Goal: Task Accomplishment & Management: Use online tool/utility

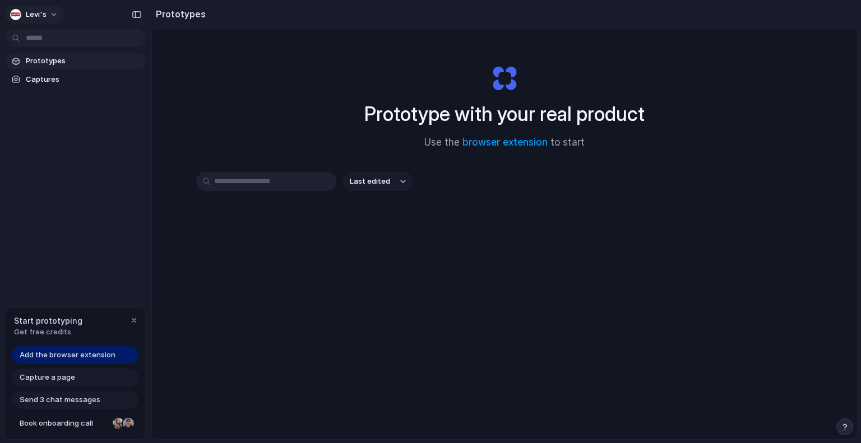
click at [50, 12] on button "Levi's" at bounding box center [35, 15] width 58 height 18
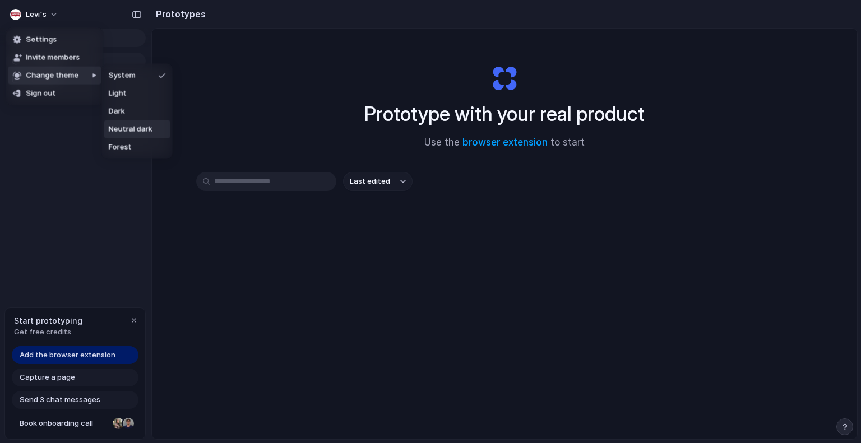
click at [138, 129] on span "Neutral dark" at bounding box center [131, 129] width 44 height 11
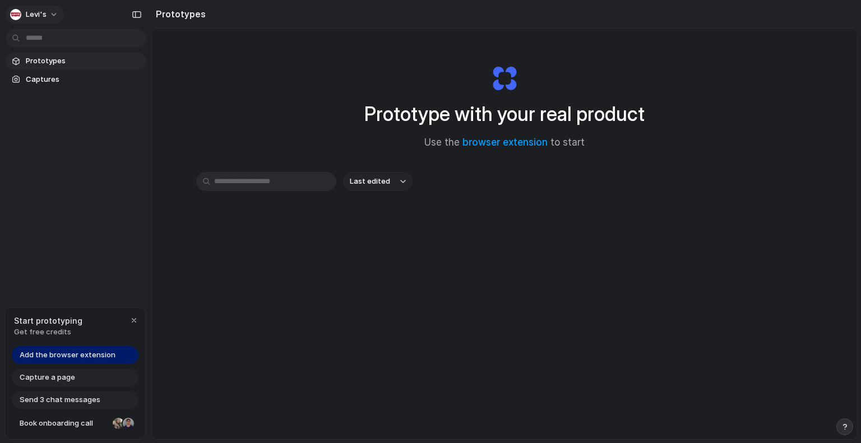
click at [55, 12] on button "Levi's" at bounding box center [35, 15] width 58 height 18
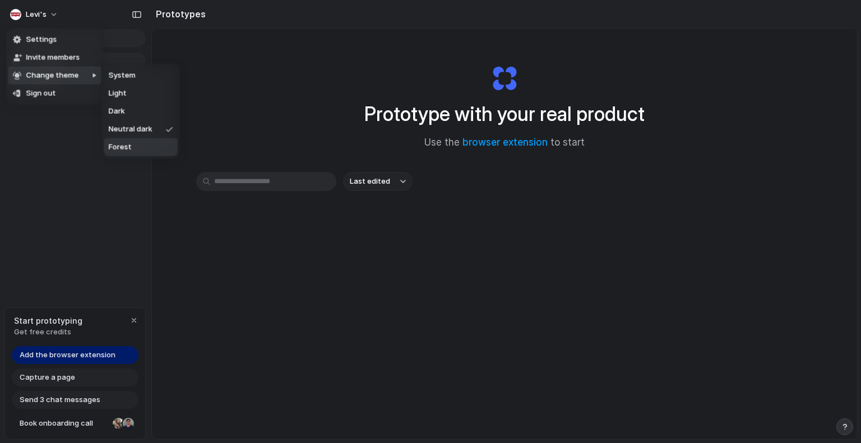
click at [141, 145] on li "Forest" at bounding box center [140, 147] width 73 height 18
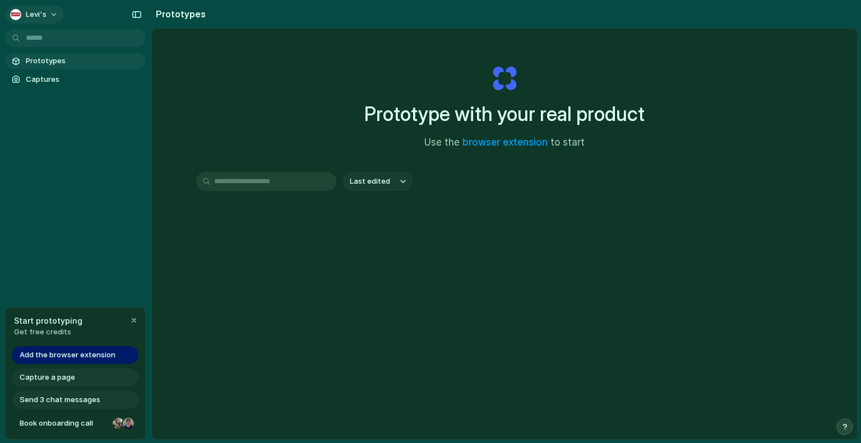
click at [51, 13] on button "Levi's" at bounding box center [35, 15] width 58 height 18
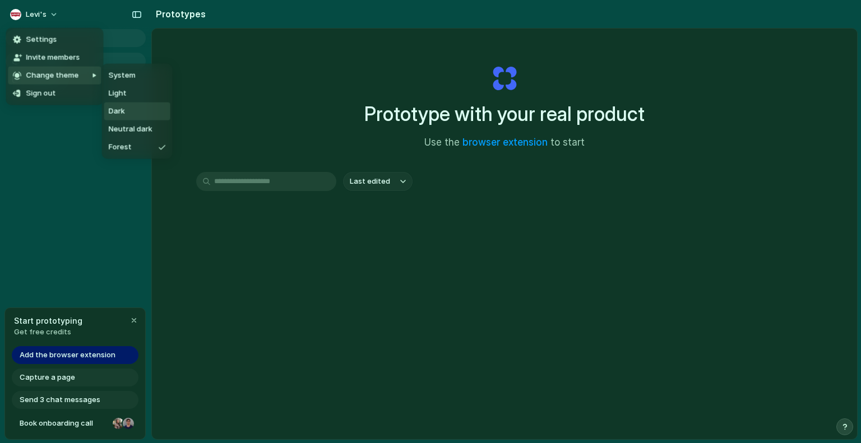
click at [123, 103] on li "Dark" at bounding box center [137, 112] width 66 height 18
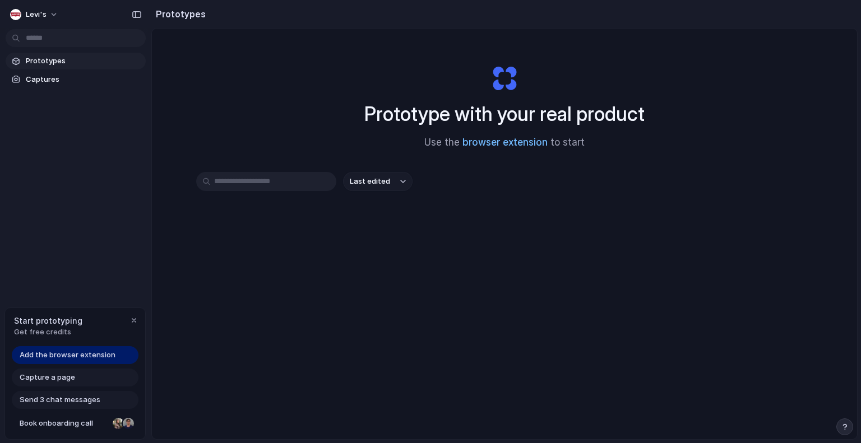
click at [509, 139] on link "browser extension" at bounding box center [504, 142] width 85 height 11
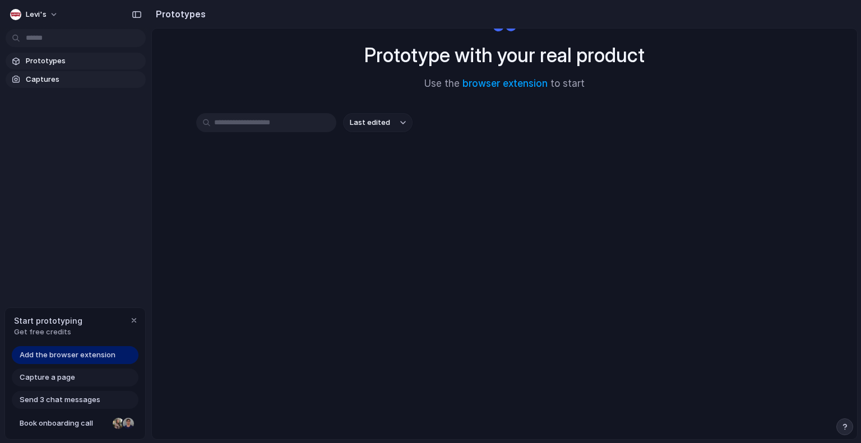
click at [94, 78] on span "Captures" at bounding box center [83, 79] width 115 height 11
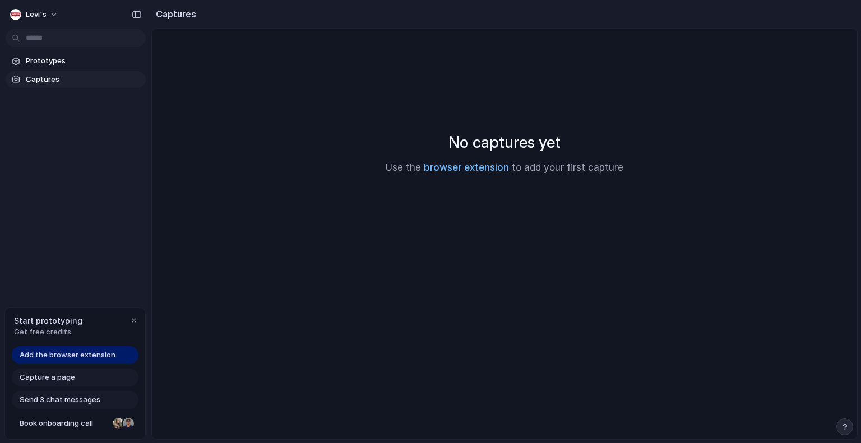
click at [447, 170] on link "browser extension" at bounding box center [466, 167] width 85 height 11
click at [430, 222] on div at bounding box center [430, 222] width 0 height 0
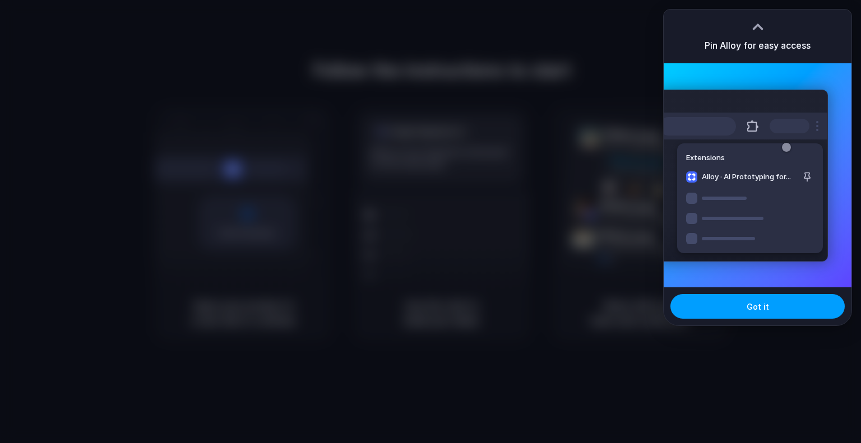
click at [747, 300] on button "Got it" at bounding box center [757, 306] width 174 height 25
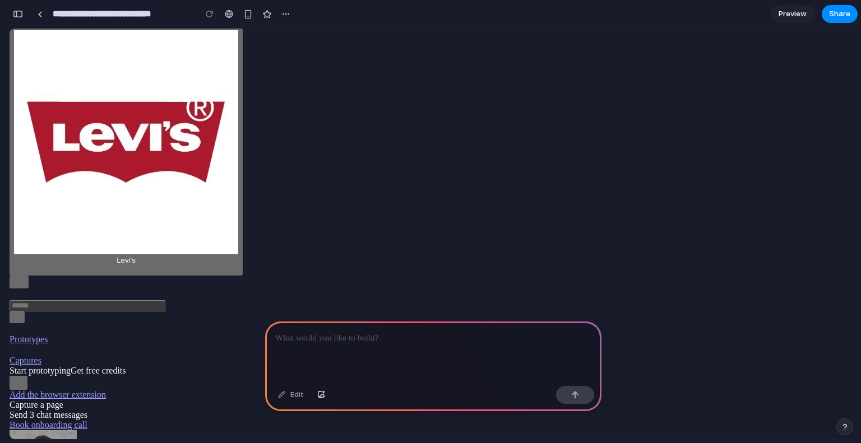
click at [430, 222] on div at bounding box center [430, 222] width 0 height 0
drag, startPoint x: 718, startPoint y: 52, endPoint x: 806, endPoint y: 25, distance: 92.0
click at [430, 222] on div at bounding box center [430, 222] width 0 height 0
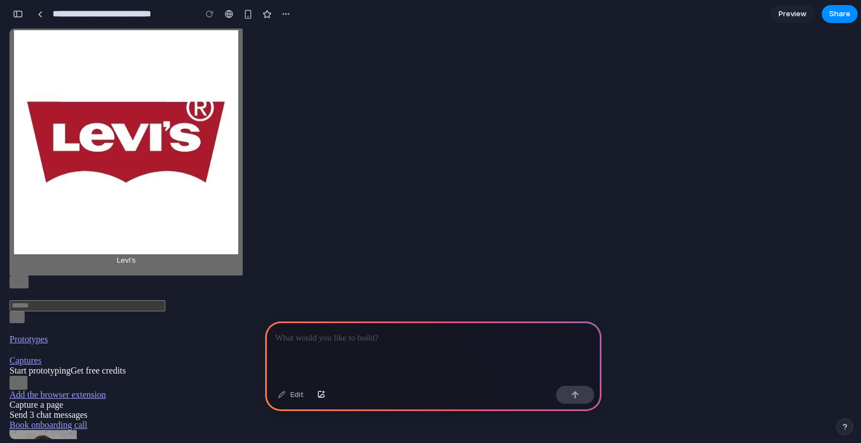
click at [430, 222] on div at bounding box center [430, 222] width 0 height 0
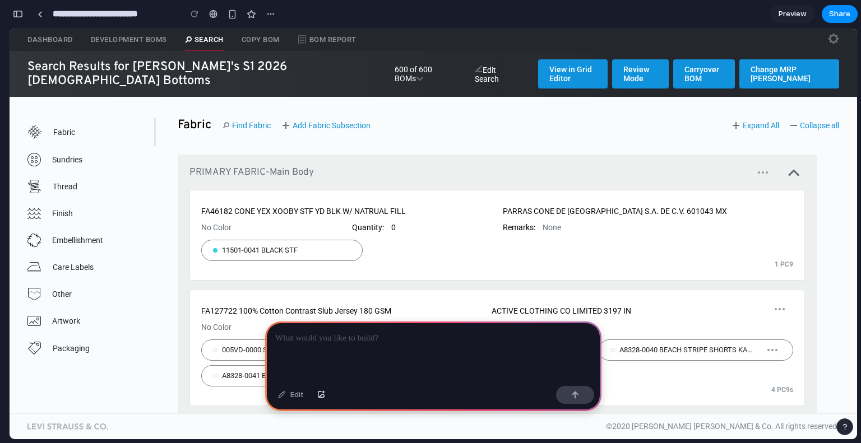
click at [385, 338] on p at bounding box center [433, 338] width 316 height 13
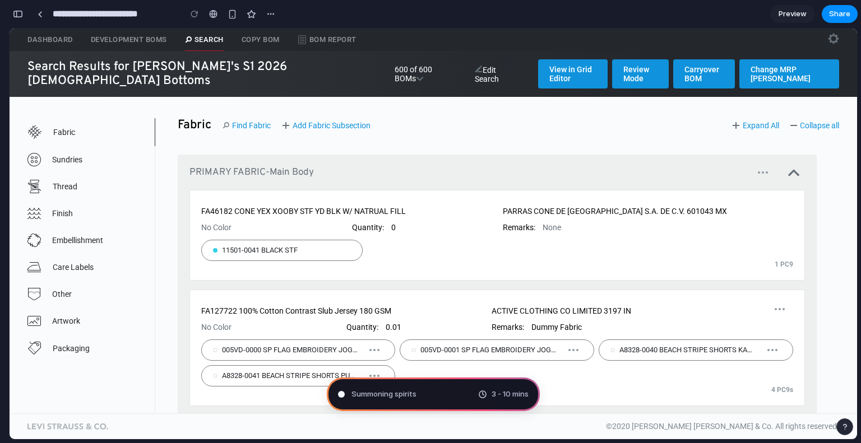
type input "**********"
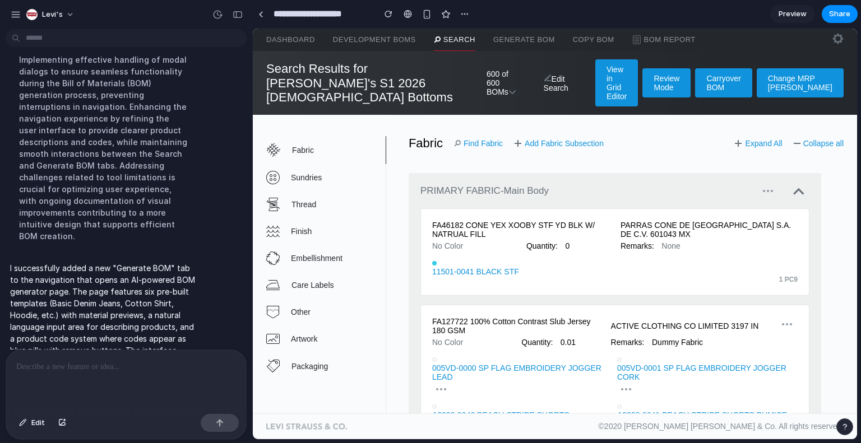
scroll to position [244, 0]
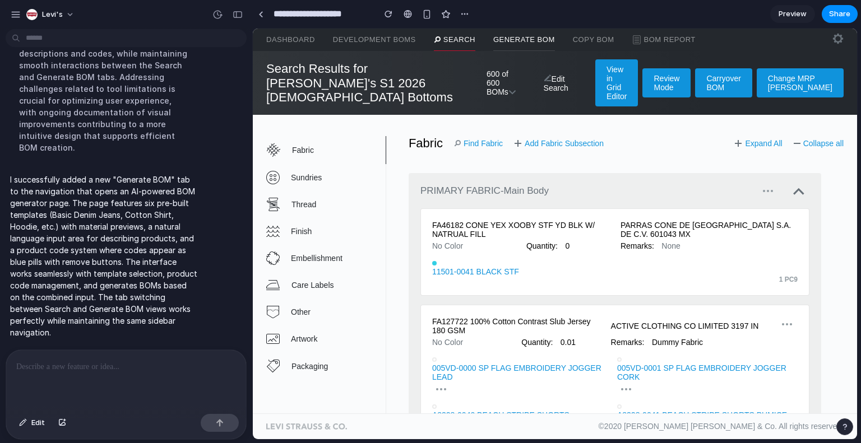
click at [509, 40] on link "Generate BOM" at bounding box center [524, 40] width 62 height 22
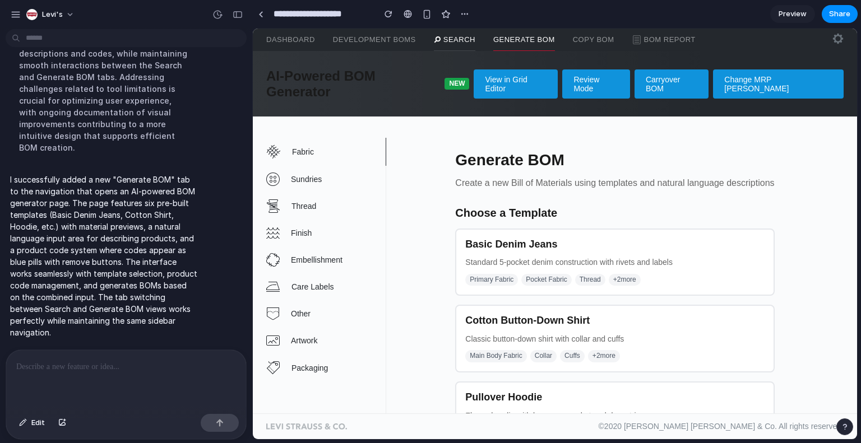
click at [475, 41] on link "Search" at bounding box center [454, 40] width 41 height 22
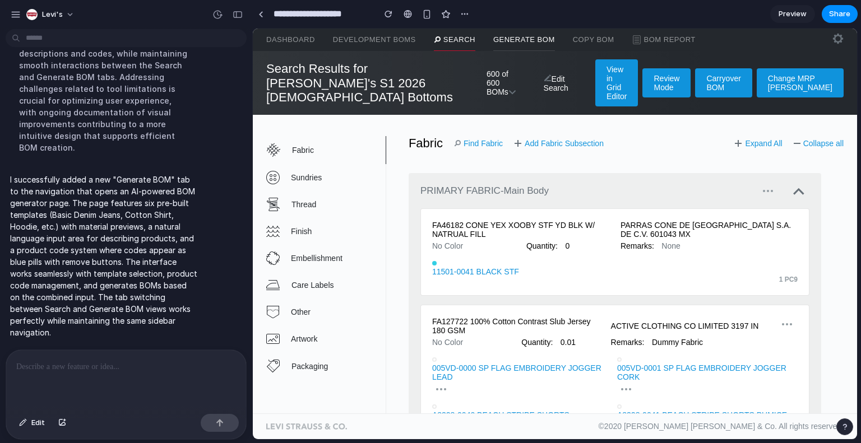
click at [521, 39] on link "Generate BOM" at bounding box center [524, 40] width 62 height 22
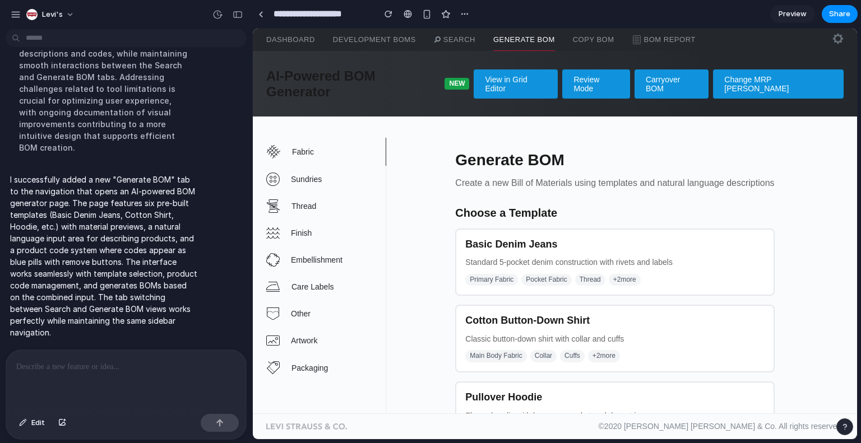
click at [567, 235] on div "Basic Denim Jeans Standard 5-pocket denim construction with rivets and labels P…" at bounding box center [614, 263] width 319 height 68
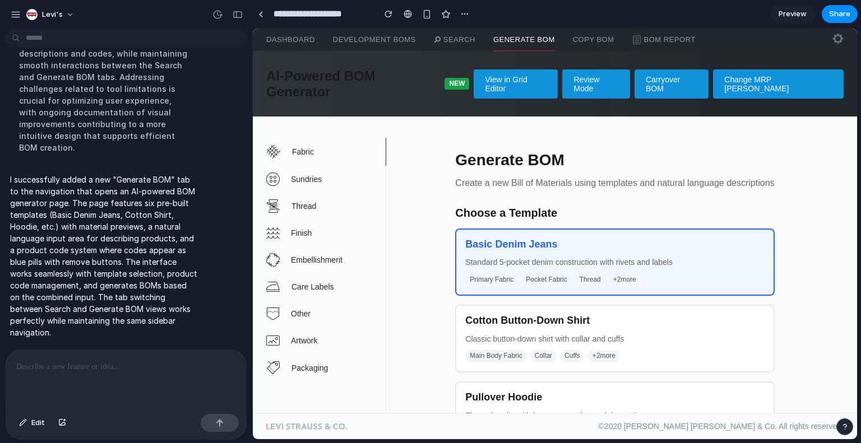
click at [599, 239] on h4 "Basic Denim Jeans" at bounding box center [614, 245] width 299 height 12
click at [517, 274] on span "Primary Fabric" at bounding box center [491, 280] width 53 height 12
click at [514, 315] on h4 "Cotton Button-Down Shirt" at bounding box center [614, 321] width 299 height 12
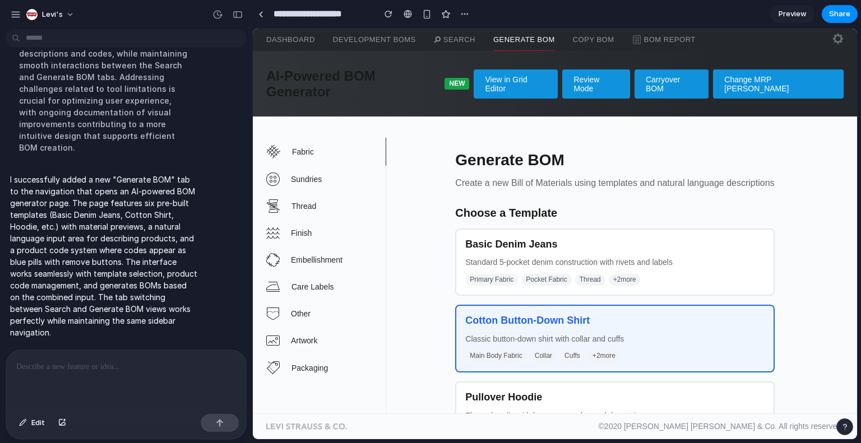
click at [507, 391] on div "Pullover Hoodie Fleece hoodie with kangaroo pocket and drawstrings Body Fabric …" at bounding box center [614, 416] width 319 height 68
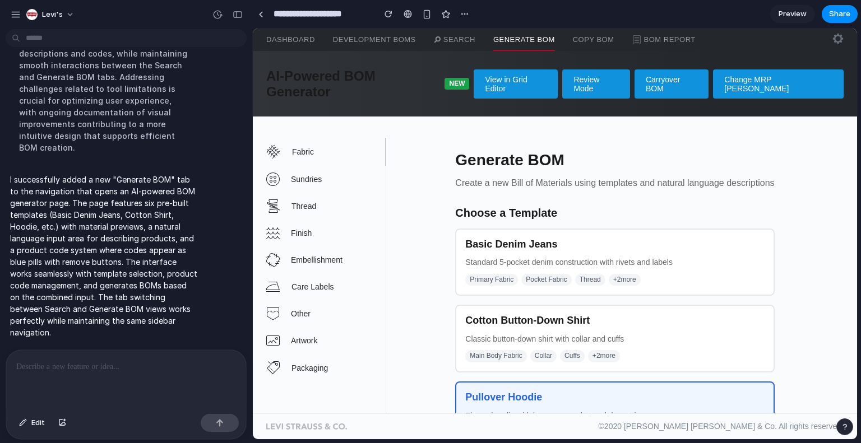
click at [507, 251] on div "Basic Denim Jeans Standard 5-pocket denim construction with rivets and labels P…" at bounding box center [614, 263] width 319 height 68
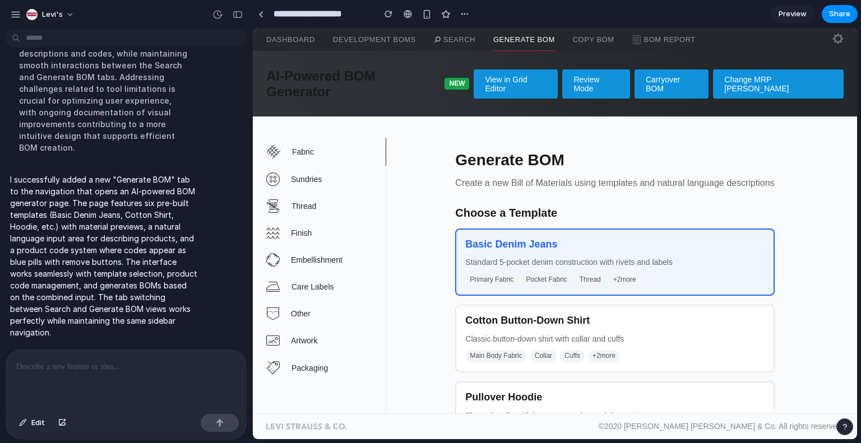
click at [498, 305] on div "Cotton Button-Down Shirt Classic button-down shirt with collar and cuffs Main B…" at bounding box center [614, 339] width 319 height 68
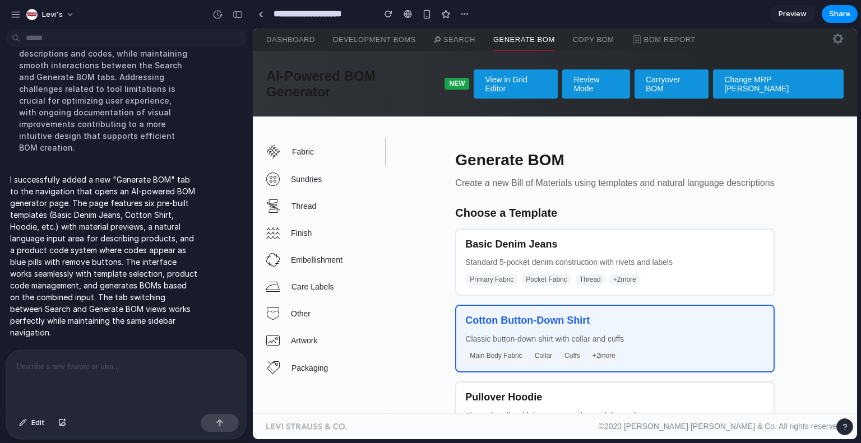
click at [494, 392] on h4 "Pullover Hoodie" at bounding box center [614, 398] width 299 height 12
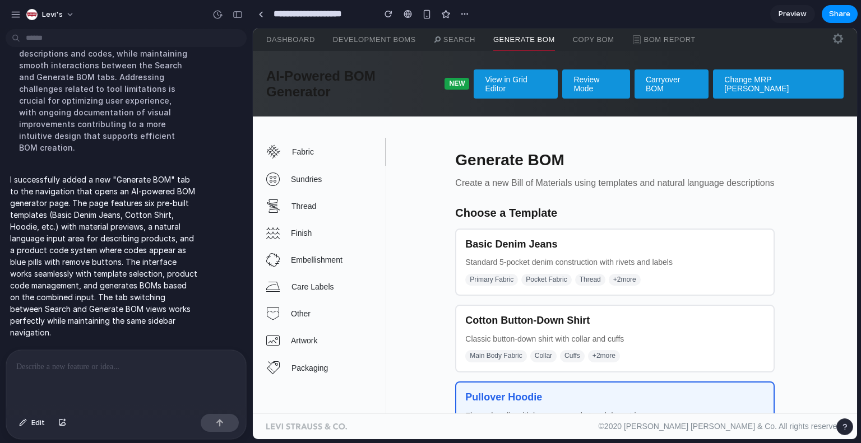
click at [458, 78] on span "NEW" at bounding box center [456, 84] width 25 height 12
click at [459, 50] on link "Search" at bounding box center [454, 40] width 41 height 22
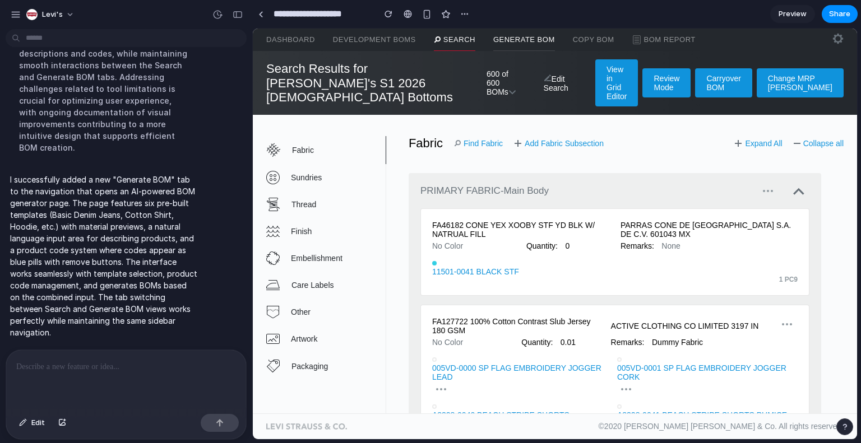
click at [522, 43] on link "Generate BOM" at bounding box center [524, 40] width 62 height 22
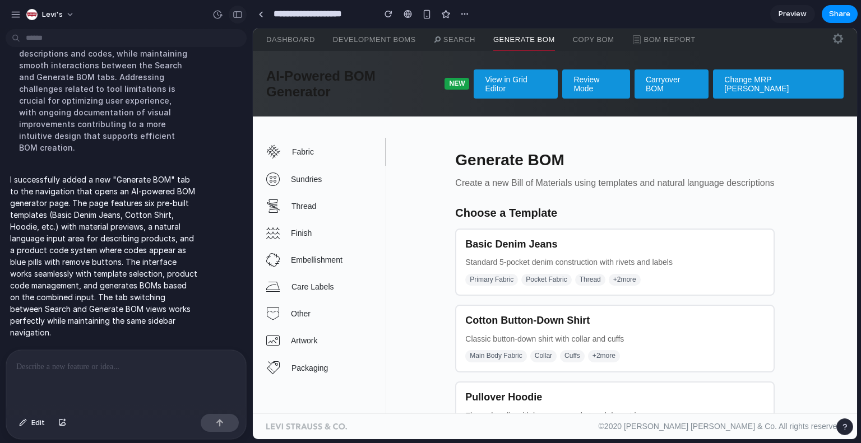
click at [244, 7] on div at bounding box center [227, 15] width 38 height 18
click at [236, 11] on div "button" at bounding box center [238, 15] width 10 height 8
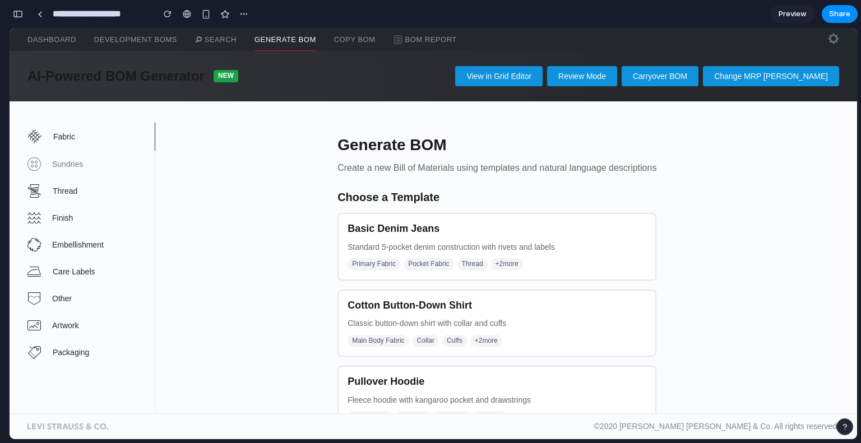
click at [54, 167] on span "Sundries" at bounding box center [103, 164] width 102 height 9
click at [63, 206] on link "Finish" at bounding box center [90, 218] width 127 height 27
click at [69, 187] on span "Thread" at bounding box center [103, 191] width 101 height 9
click at [401, 233] on h4 "Basic Denim Jeans" at bounding box center [496, 229] width 299 height 12
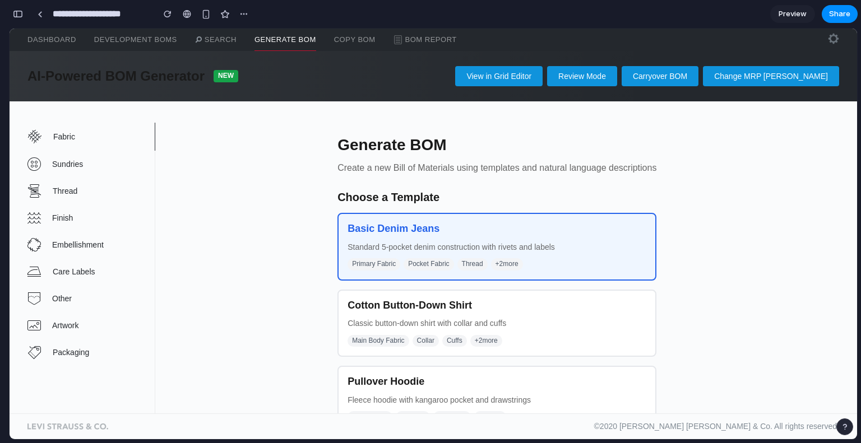
click at [393, 315] on div "Cotton Button-Down Shirt Classic button-down shirt with collar and cuffs Main B…" at bounding box center [496, 324] width 319 height 68
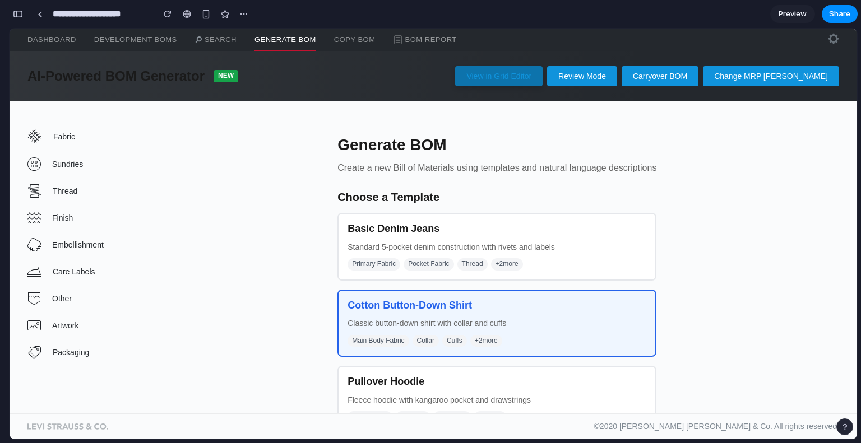
click at [537, 71] on link "View in Grid Editor" at bounding box center [498, 76] width 87 height 20
click at [617, 74] on link "Review Mode" at bounding box center [582, 76] width 70 height 20
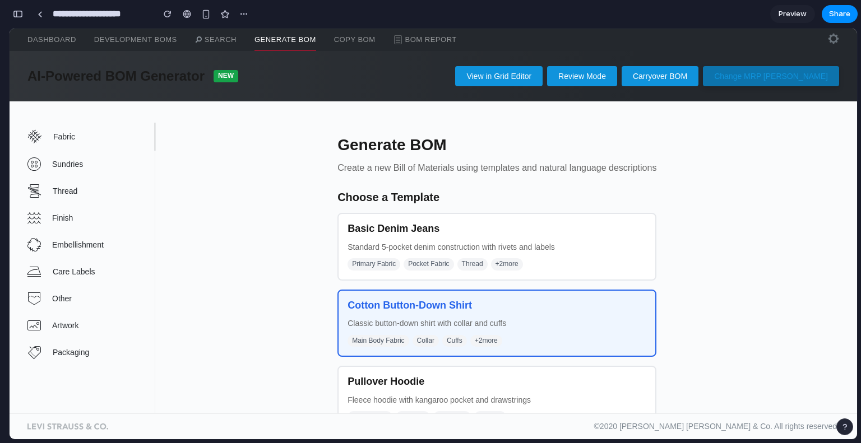
click at [794, 81] on link "Change MRP [PERSON_NAME]" at bounding box center [771, 76] width 136 height 20
click at [211, 42] on link "Search" at bounding box center [215, 40] width 41 height 22
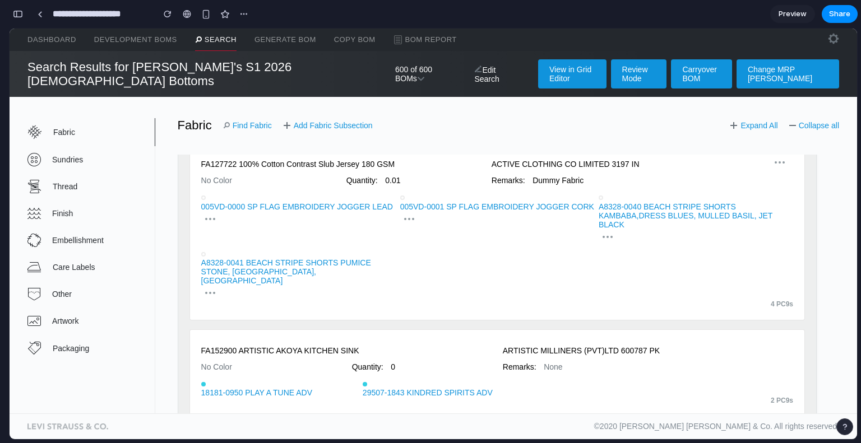
scroll to position [0, 0]
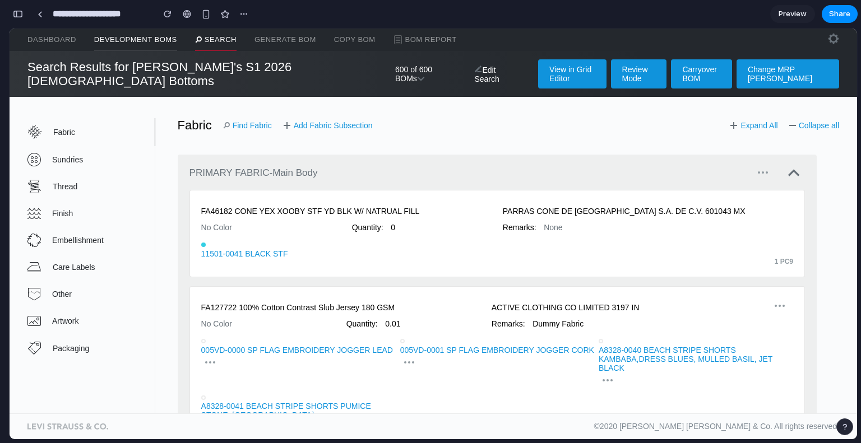
click at [134, 37] on link "Development BOMs" at bounding box center [135, 40] width 83 height 22
click at [256, 36] on link "Generate BOM" at bounding box center [285, 40] width 62 height 22
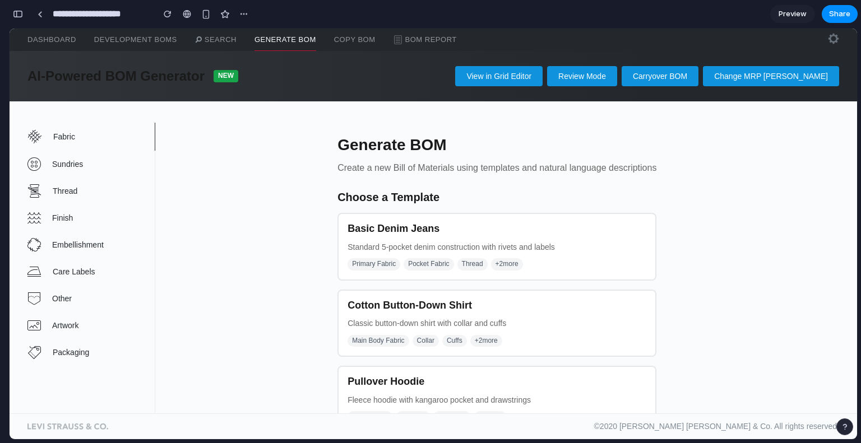
click at [392, 293] on div "Cotton Button-Down Shirt Classic button-down shirt with collar and cuffs Main B…" at bounding box center [496, 324] width 319 height 68
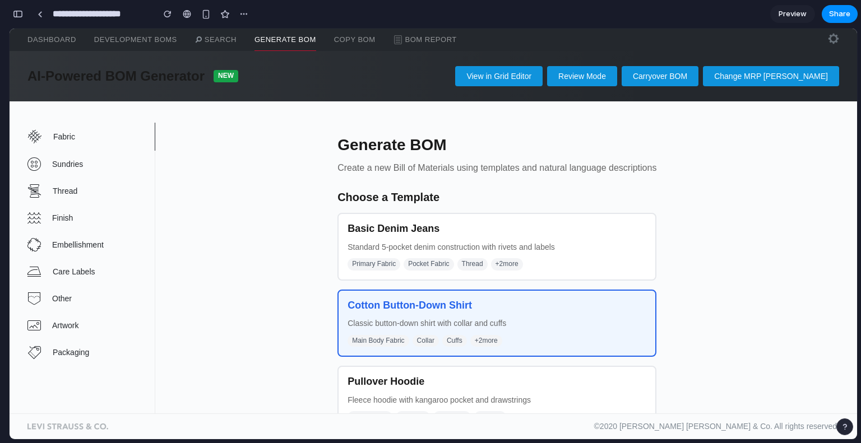
click at [405, 250] on p "Standard 5-pocket denim construction with rivets and labels" at bounding box center [496, 247] width 299 height 9
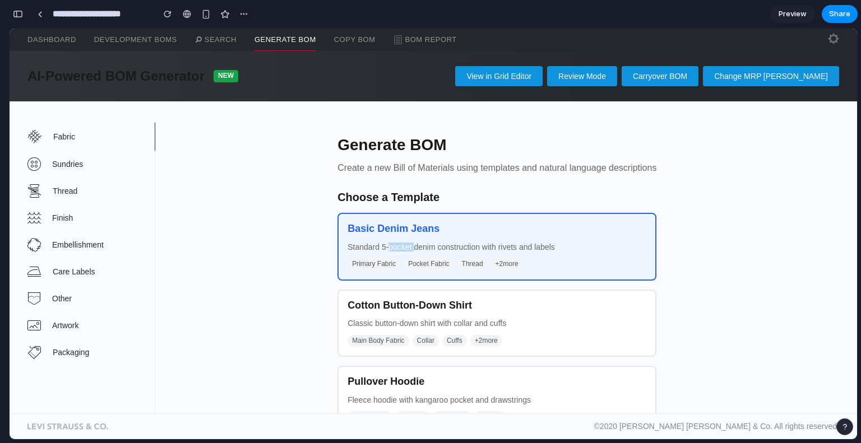
click at [405, 250] on p "Standard 5-pocket denim construction with rivets and labels" at bounding box center [496, 247] width 299 height 9
click at [337, 64] on div "AI-Powered BOM Generator NEW View in Grid Editor Review Mode Carryover BOM Chan…" at bounding box center [433, 76] width 847 height 34
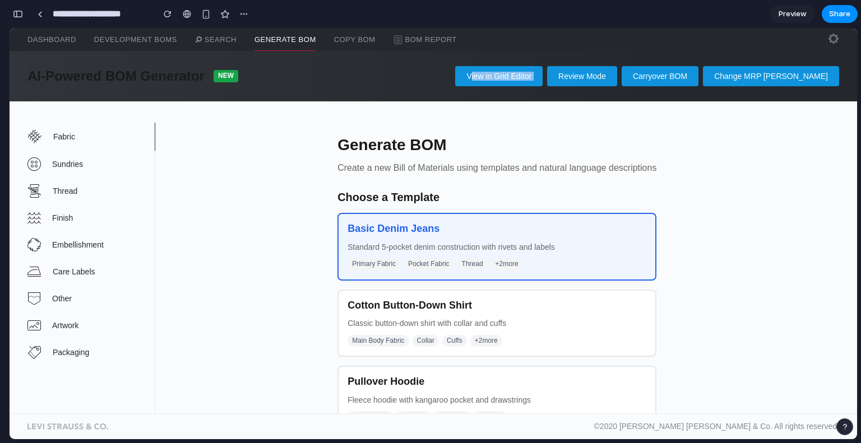
click at [337, 64] on div "AI-Powered BOM Generator NEW View in Grid Editor Review Mode Carryover BOM Chan…" at bounding box center [433, 76] width 847 height 34
click at [518, 143] on h2 "Generate BOM" at bounding box center [496, 145] width 319 height 18
click at [576, 310] on div "Cotton Button-Down Shirt Classic button-down shirt with collar and cuffs Main B…" at bounding box center [496, 324] width 319 height 68
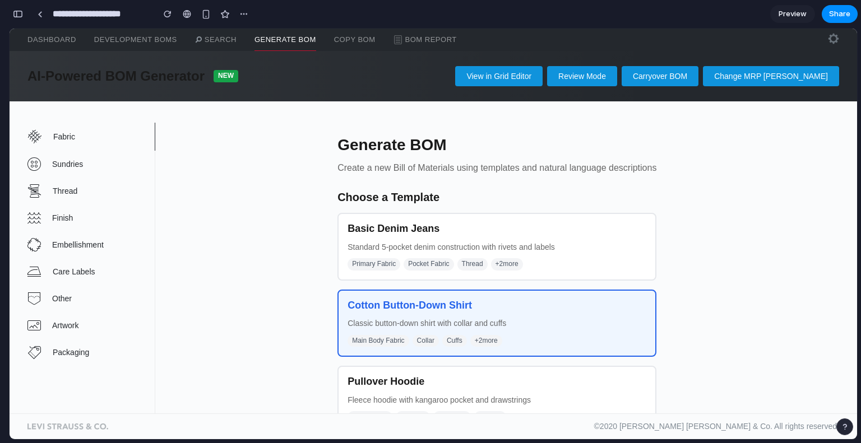
click at [587, 254] on div "Basic Denim Jeans Standard 5-pocket denim construction with rivets and labels P…" at bounding box center [496, 247] width 319 height 68
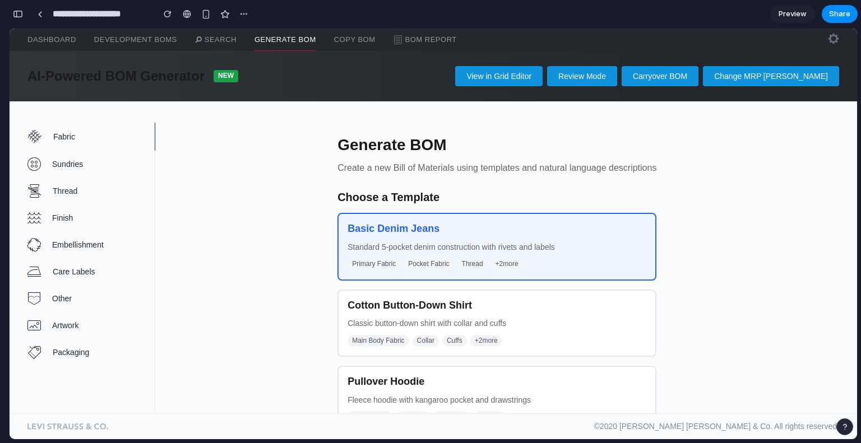
click at [560, 379] on h4 "Pullover Hoodie" at bounding box center [496, 382] width 299 height 12
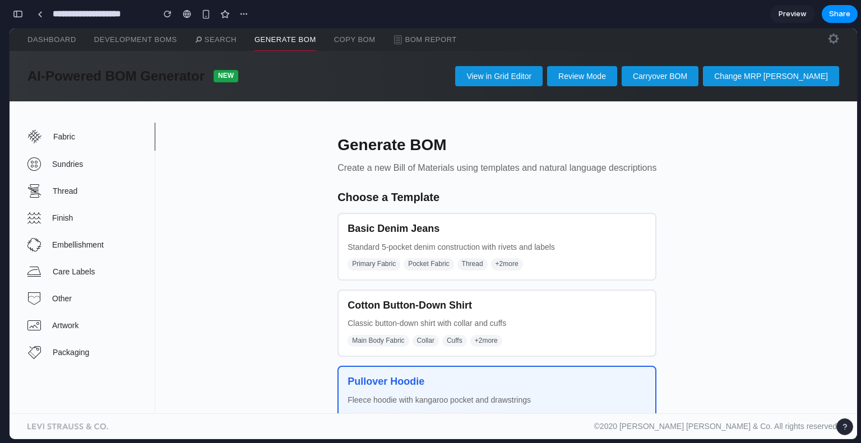
click at [562, 314] on div "Cotton Button-Down Shirt Classic button-down shirt with collar and cuffs Main B…" at bounding box center [496, 324] width 319 height 68
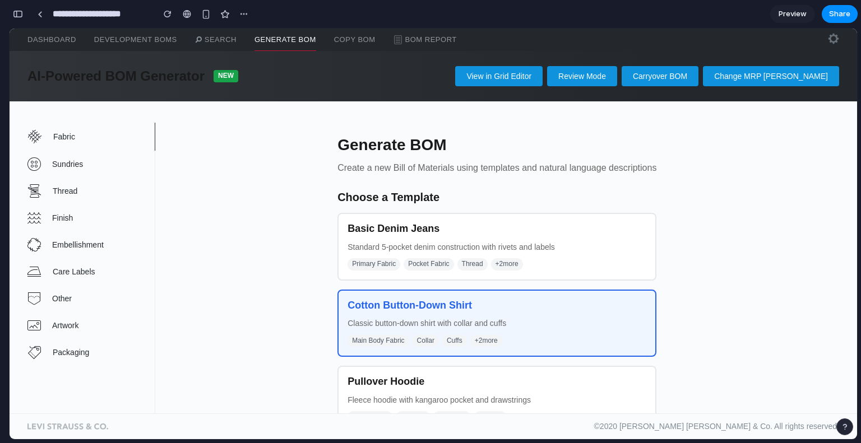
click at [565, 396] on p "Fleece hoodie with kangaroo pocket and drawstrings" at bounding box center [496, 400] width 299 height 9
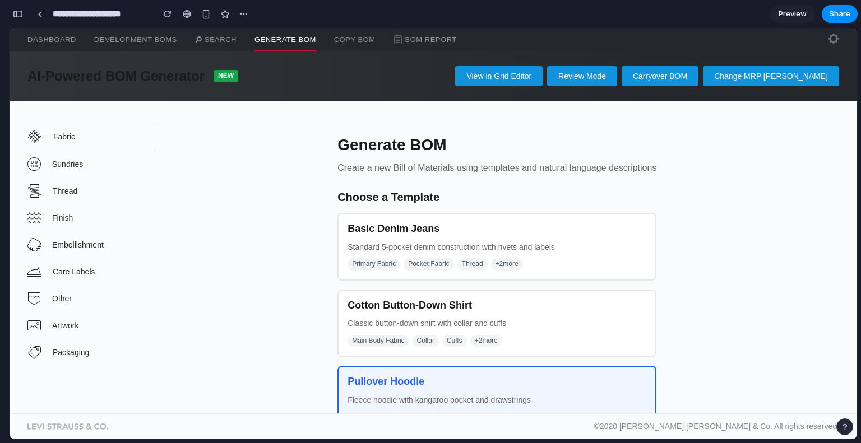
click at [563, 261] on div "Primary Fabric Pocket Fabric Thread + 2 more" at bounding box center [496, 264] width 299 height 12
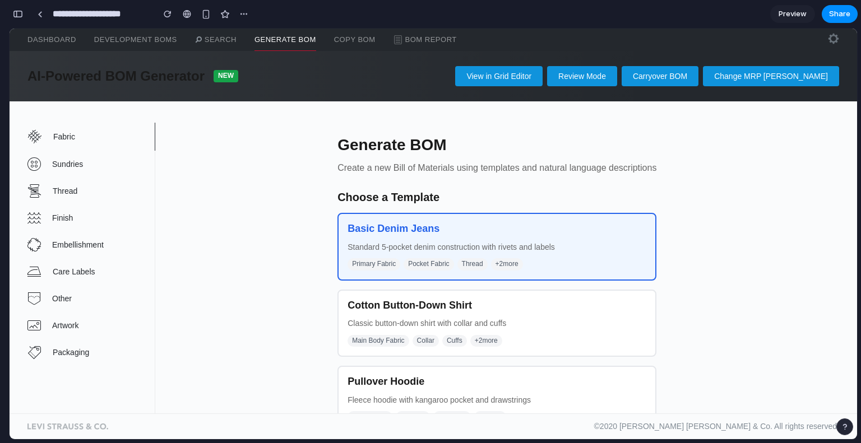
click at [11, 12] on button "button" at bounding box center [18, 14] width 18 height 18
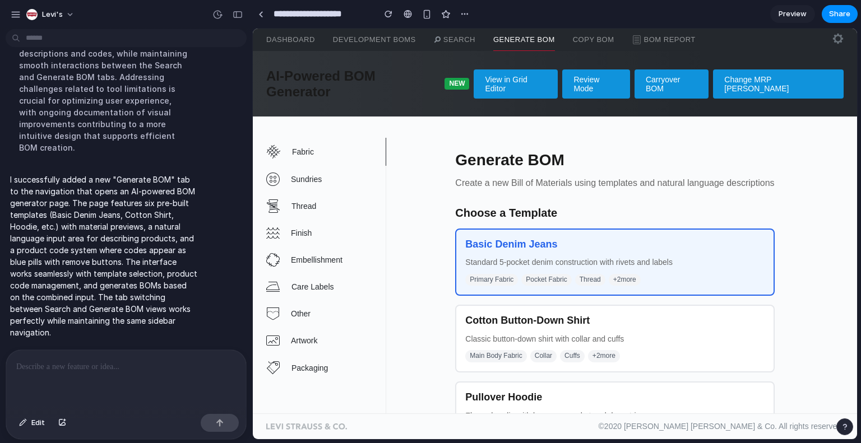
click at [114, 371] on div at bounding box center [126, 379] width 240 height 59
click at [458, 40] on link "Search" at bounding box center [454, 40] width 41 height 22
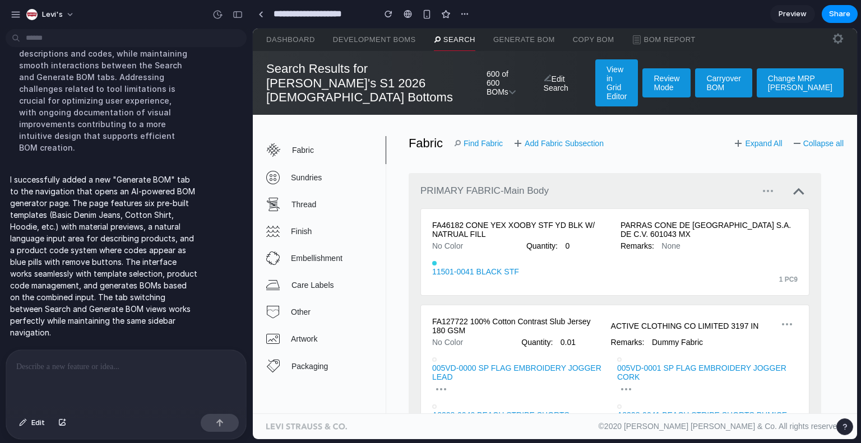
click at [156, 370] on div at bounding box center [126, 379] width 240 height 59
click at [527, 24] on section "**********" at bounding box center [554, 14] width 605 height 28
click at [516, 41] on link "Generate BOM" at bounding box center [524, 40] width 62 height 22
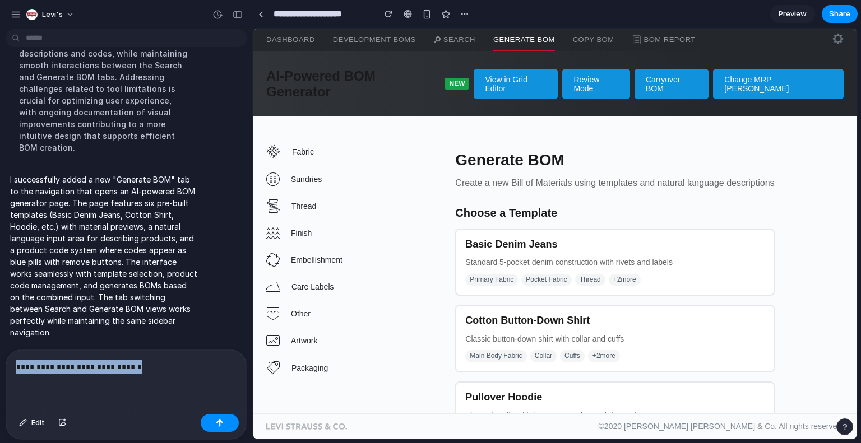
drag, startPoint x: 166, startPoint y: 357, endPoint x: 0, endPoint y: 365, distance: 166.0
click at [0, 365] on div "**********" at bounding box center [122, 395] width 245 height 90
click at [115, 373] on div at bounding box center [126, 379] width 240 height 59
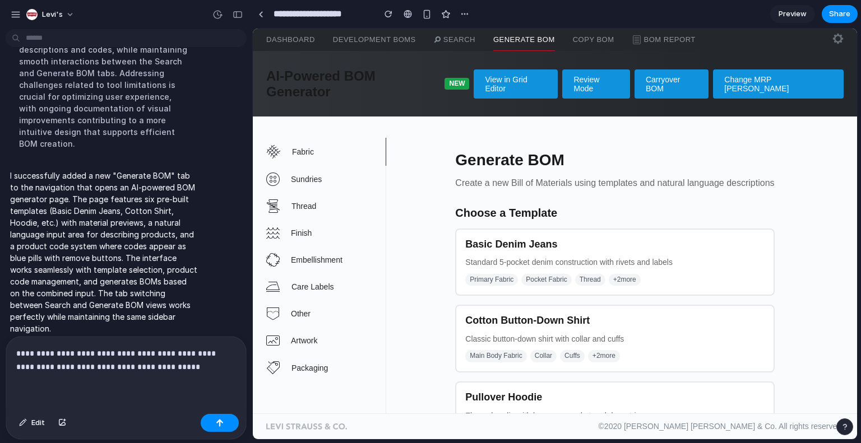
click at [102, 361] on p "**********" at bounding box center [123, 360] width 215 height 27
click at [186, 367] on p "**********" at bounding box center [123, 360] width 215 height 27
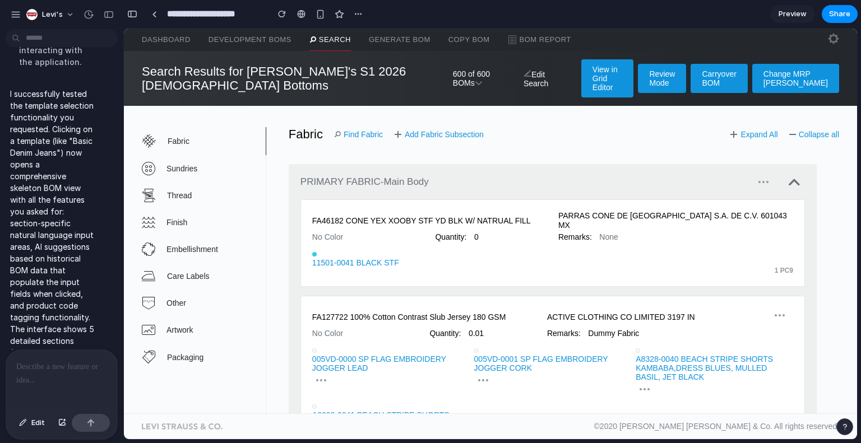
scroll to position [1440, 0]
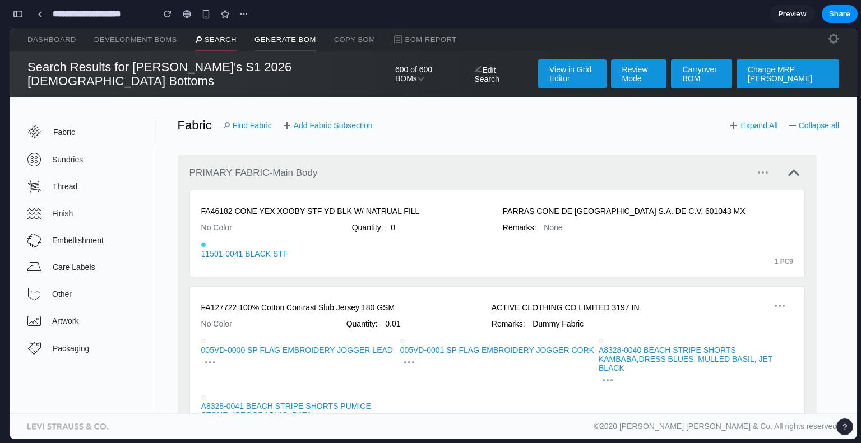
click at [293, 41] on link "Generate BOM" at bounding box center [285, 40] width 62 height 22
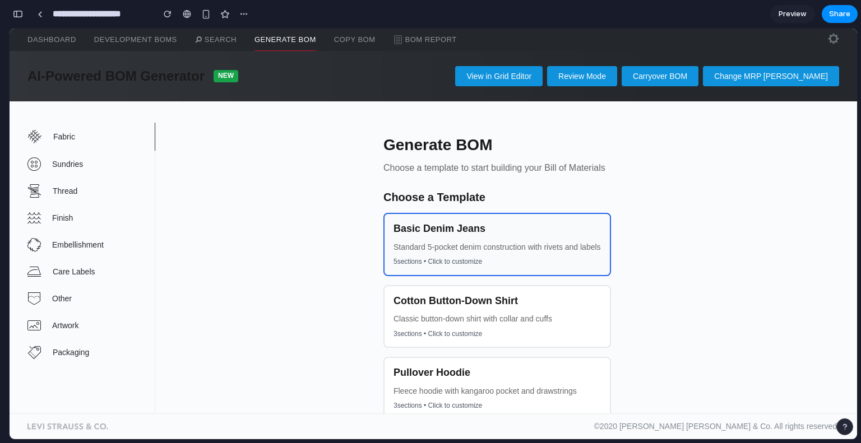
click at [421, 224] on h4 "Basic Denim Jeans" at bounding box center [496, 229] width 207 height 12
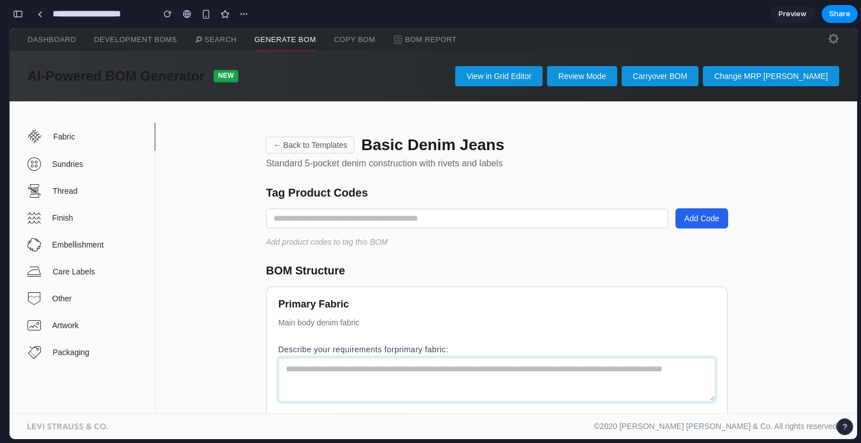
click at [377, 357] on textarea at bounding box center [497, 379] width 438 height 45
click at [306, 216] on input "text" at bounding box center [467, 218] width 402 height 20
click at [306, 140] on button "← Back to Templates" at bounding box center [310, 145] width 89 height 17
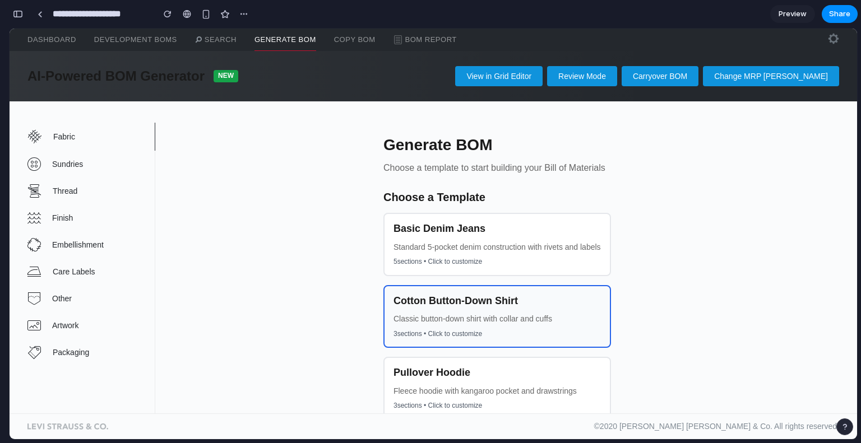
click at [429, 325] on div "Cotton Button-Down Shirt Classic button-down shirt with collar and cuffs 3 sect…" at bounding box center [496, 316] width 227 height 63
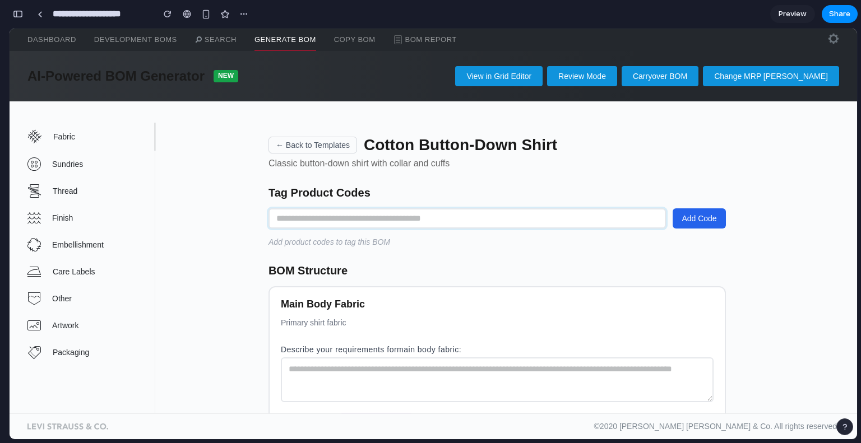
click at [398, 215] on input "text" at bounding box center [466, 218] width 397 height 20
click at [386, 383] on textarea at bounding box center [497, 379] width 433 height 45
click at [304, 146] on button "← Back to Templates" at bounding box center [312, 145] width 89 height 17
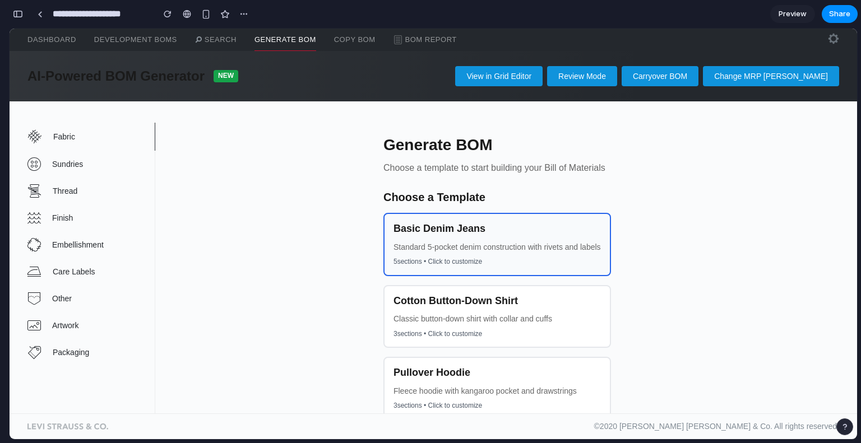
click at [407, 237] on div "Basic Denim Jeans Standard 5-pocket denim construction with rivets and labels 5…" at bounding box center [496, 244] width 227 height 63
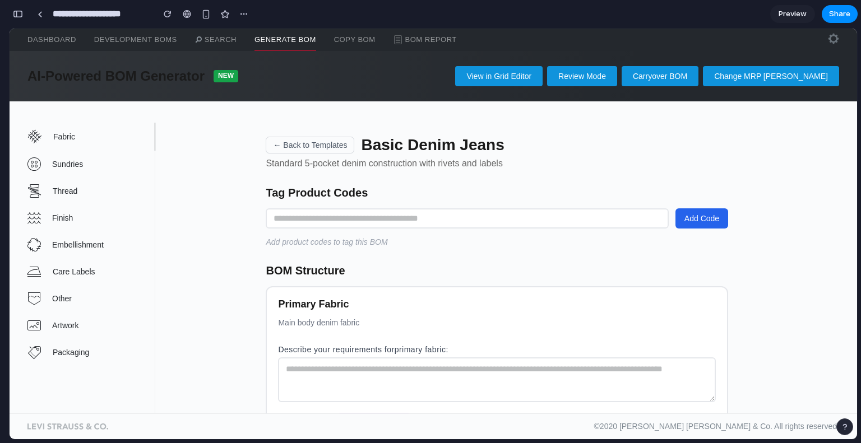
click at [391, 354] on div "Describe your requirements for primary fabric :" at bounding box center [497, 374] width 438 height 59
click at [285, 43] on link "Generate BOM" at bounding box center [285, 40] width 62 height 22
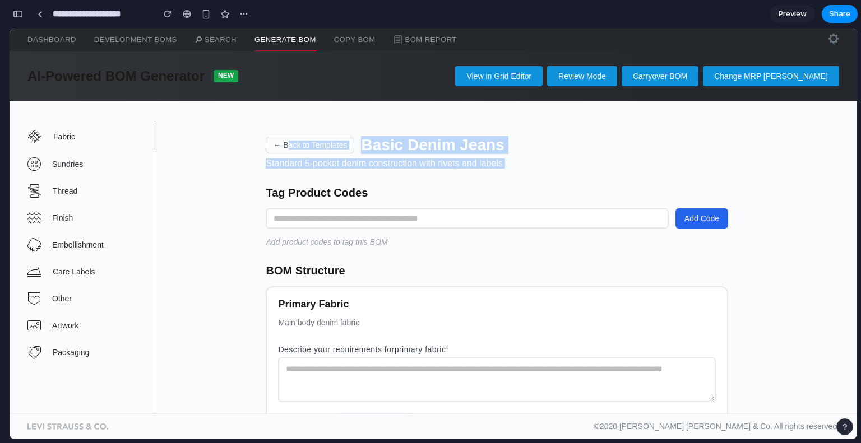
drag, startPoint x: 261, startPoint y: 199, endPoint x: 292, endPoint y: 134, distance: 71.4
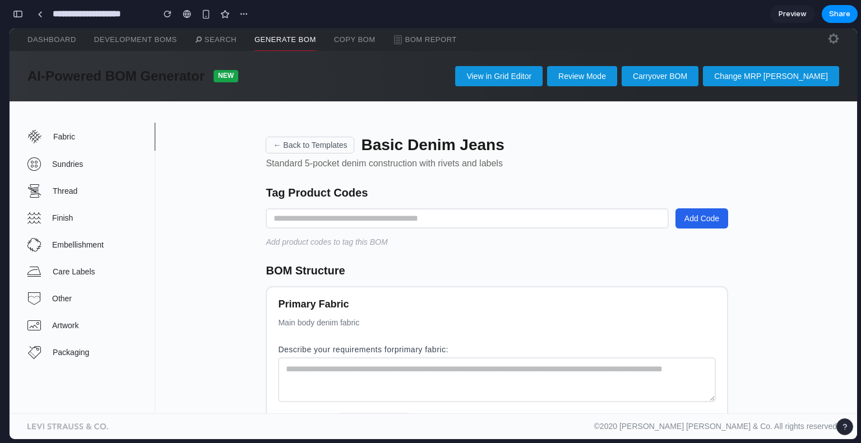
click at [284, 141] on button "← Back to Templates" at bounding box center [310, 145] width 89 height 17
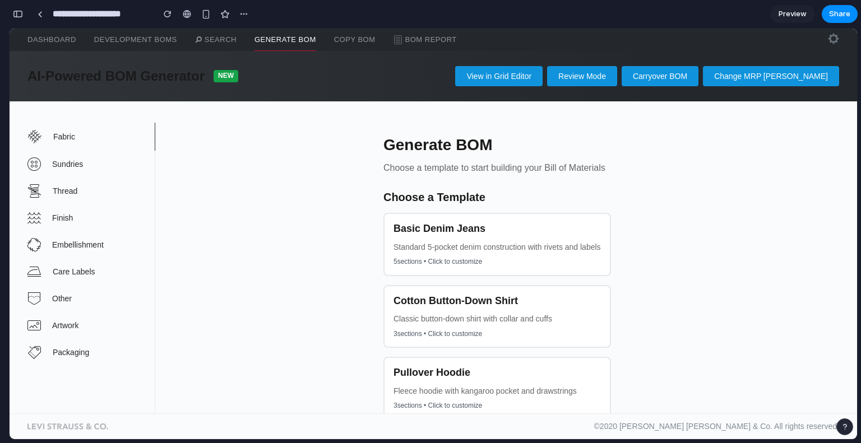
click at [293, 244] on div "Generate BOM Choose a template to start building your Bill of Materials Choose …" at bounding box center [497, 278] width 684 height 311
click at [212, 35] on link "Search" at bounding box center [215, 40] width 41 height 22
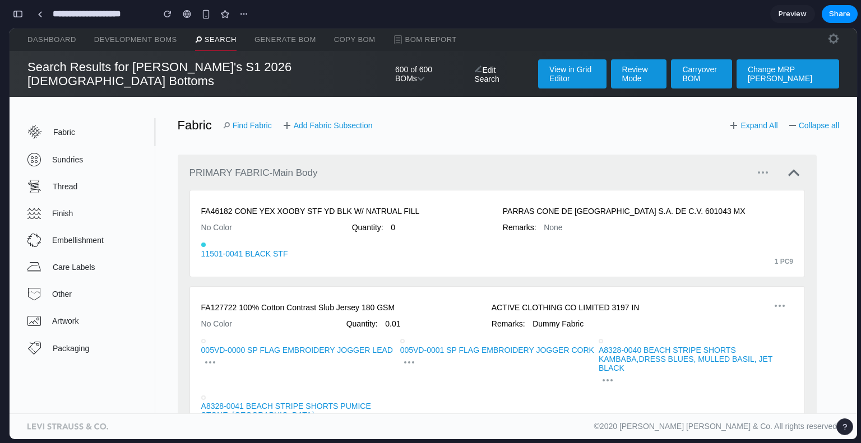
click at [435, 443] on div "**********" at bounding box center [435, 221] width 852 height 443
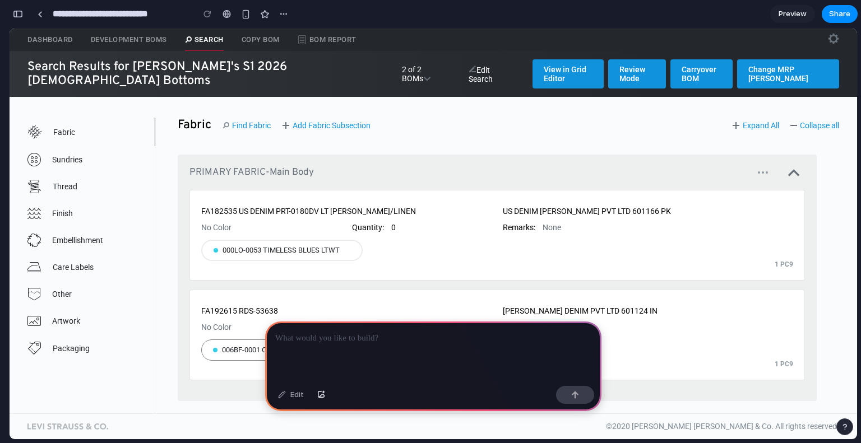
scroll to position [0, 10]
click at [289, 16] on button "button" at bounding box center [283, 14] width 17 height 17
click at [289, 16] on div "Duplicate Delete" at bounding box center [430, 221] width 861 height 443
click at [325, 15] on section "**********" at bounding box center [433, 14] width 848 height 28
click at [13, 8] on button "button" at bounding box center [18, 14] width 18 height 18
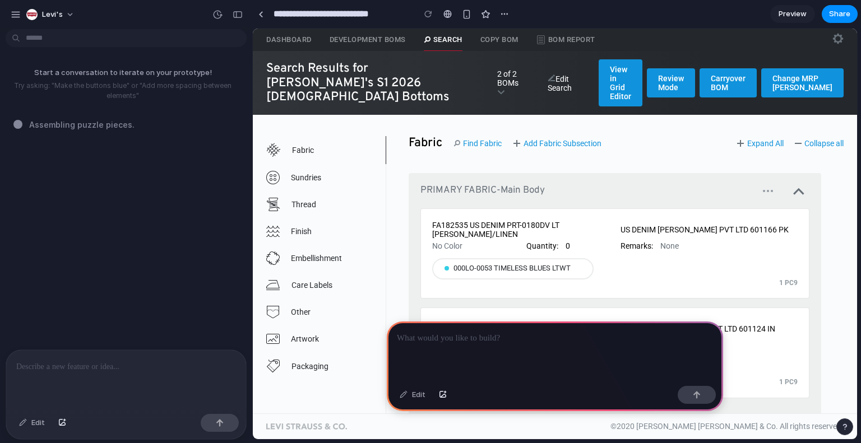
scroll to position [0, 0]
click at [236, 18] on button "button" at bounding box center [238, 15] width 18 height 18
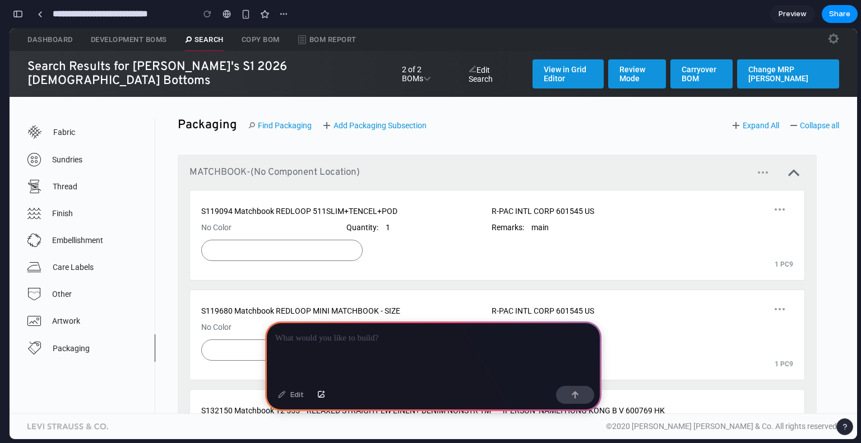
scroll to position [0, 10]
click at [355, 332] on p at bounding box center [433, 338] width 316 height 13
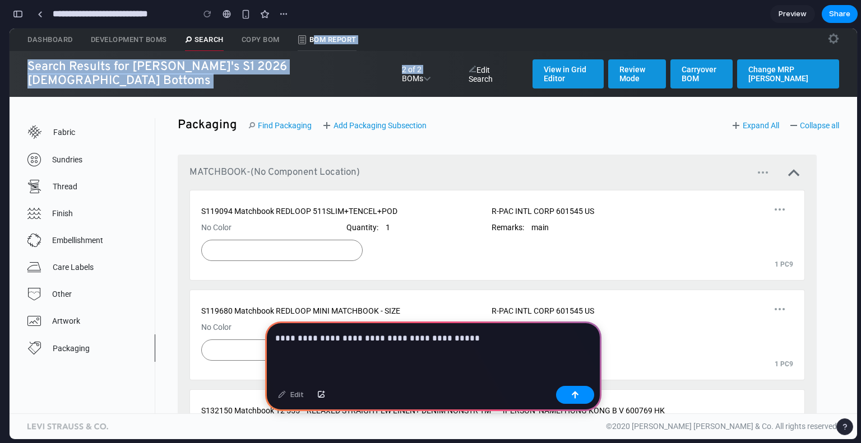
drag, startPoint x: 333, startPoint y: 52, endPoint x: 333, endPoint y: 35, distance: 16.8
click at [333, 35] on main "Dashboard Development BOMs Search COPY BOM BOM Report Upload file Choose File S…" at bounding box center [433, 234] width 847 height 411
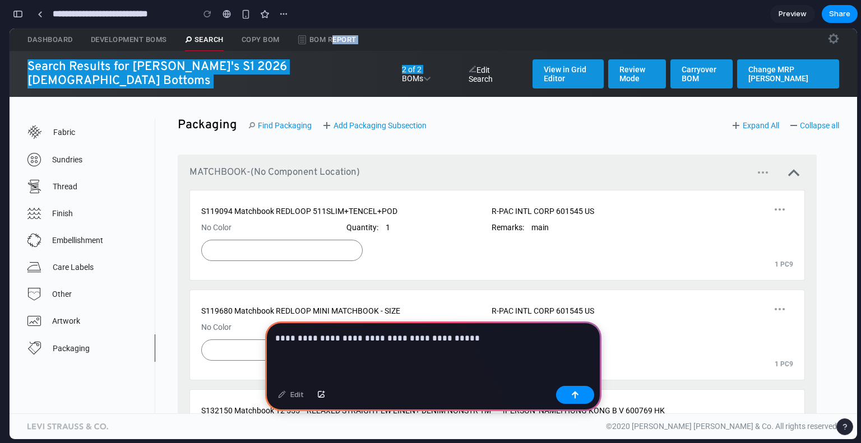
click at [429, 26] on section "**********" at bounding box center [433, 14] width 848 height 28
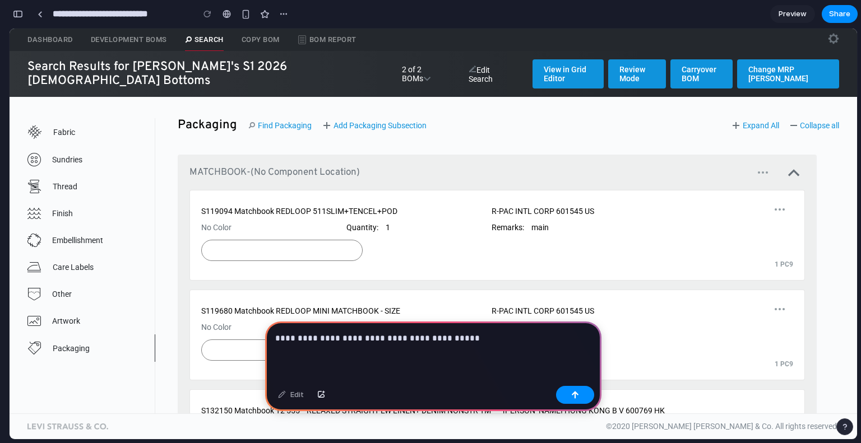
drag, startPoint x: 426, startPoint y: 32, endPoint x: 438, endPoint y: 57, distance: 27.1
click at [426, 32] on div "Dashboard Development BOMs Search COPY BOM BOM Report Upload file Choose File" at bounding box center [433, 40] width 847 height 22
drag, startPoint x: 461, startPoint y: 334, endPoint x: 426, endPoint y: 343, distance: 36.3
click at [426, 343] on div "**********" at bounding box center [433, 352] width 336 height 60
click at [502, 338] on p "**********" at bounding box center [431, 338] width 312 height 13
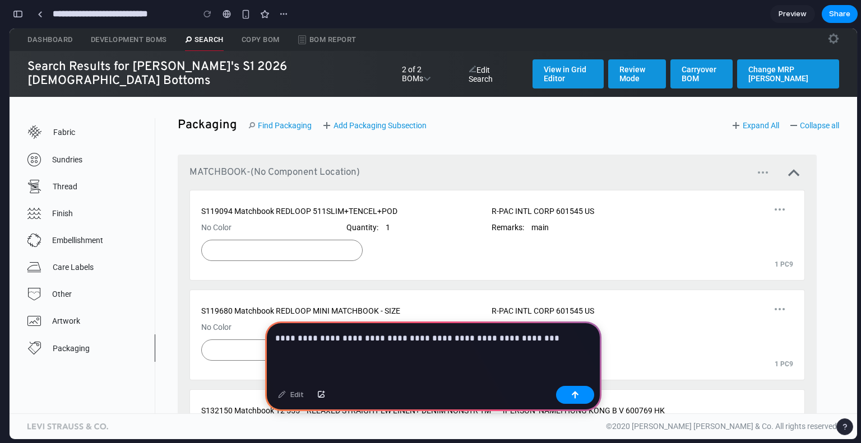
click at [552, 339] on p "**********" at bounding box center [431, 338] width 312 height 13
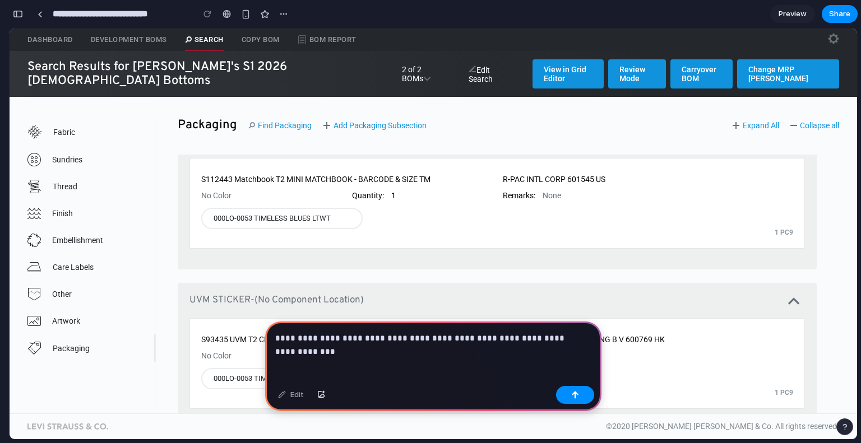
scroll to position [952, 0]
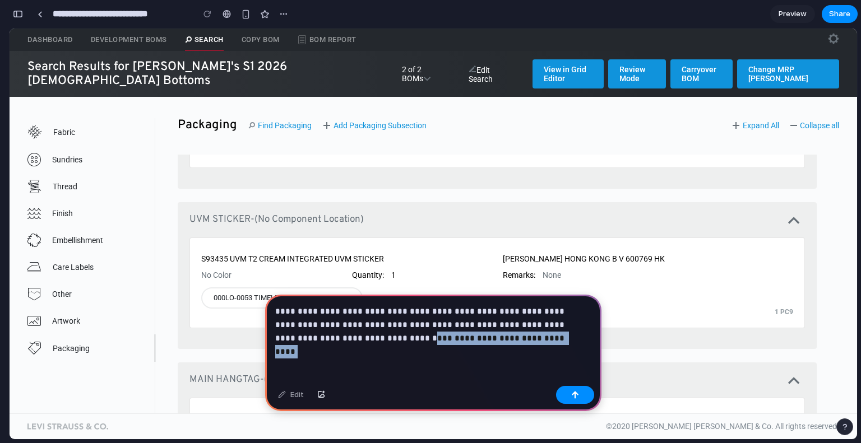
drag, startPoint x: 347, startPoint y: 336, endPoint x: 530, endPoint y: 333, distance: 183.2
click at [530, 333] on p "**********" at bounding box center [431, 325] width 312 height 40
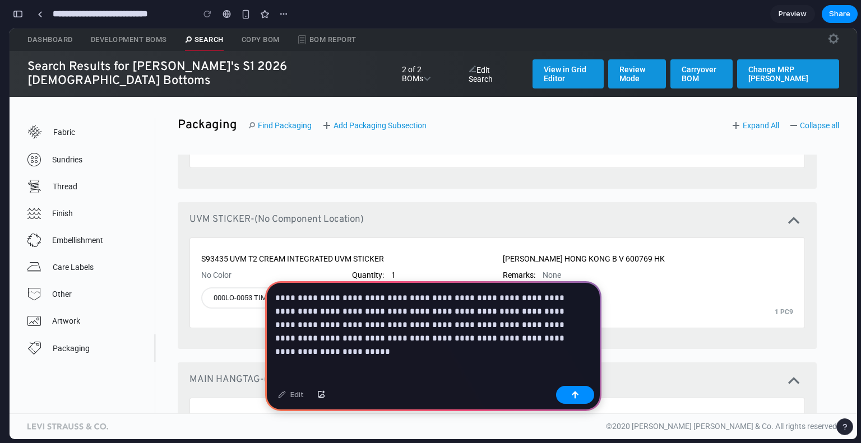
click at [436, 341] on div "**********" at bounding box center [433, 331] width 336 height 100
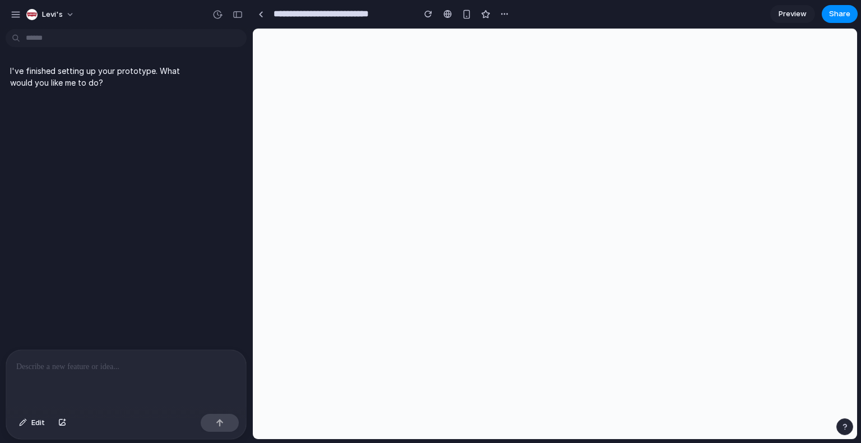
scroll to position [0, 0]
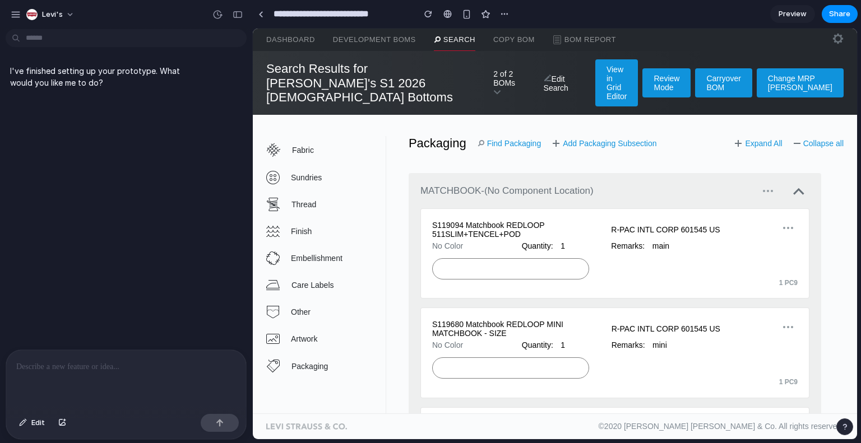
click at [501, 139] on link "Find Packaging" at bounding box center [509, 143] width 64 height 9
click at [363, 352] on link "Packaging" at bounding box center [325, 365] width 119 height 27
click at [31, 424] on span "Edit" at bounding box center [37, 422] width 13 height 11
click at [319, 346] on div at bounding box center [555, 234] width 604 height 411
click at [47, 78] on p "I've finished setting up your prototype. What would you like me to do?" at bounding box center [103, 77] width 187 height 24
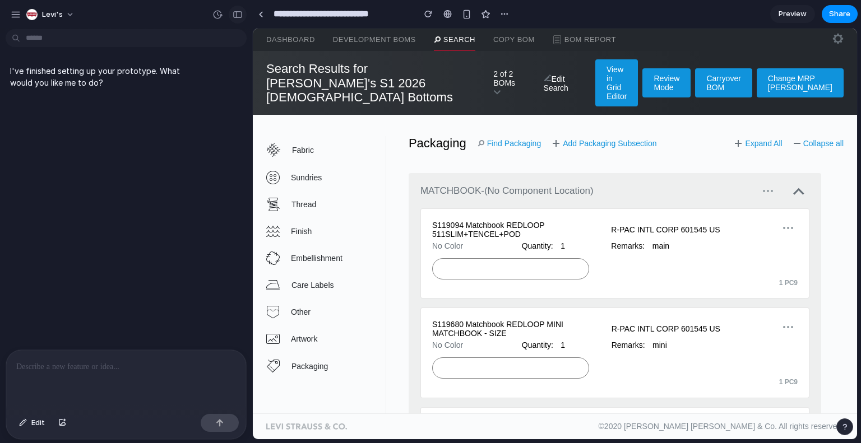
click at [237, 13] on div "button" at bounding box center [238, 15] width 10 height 8
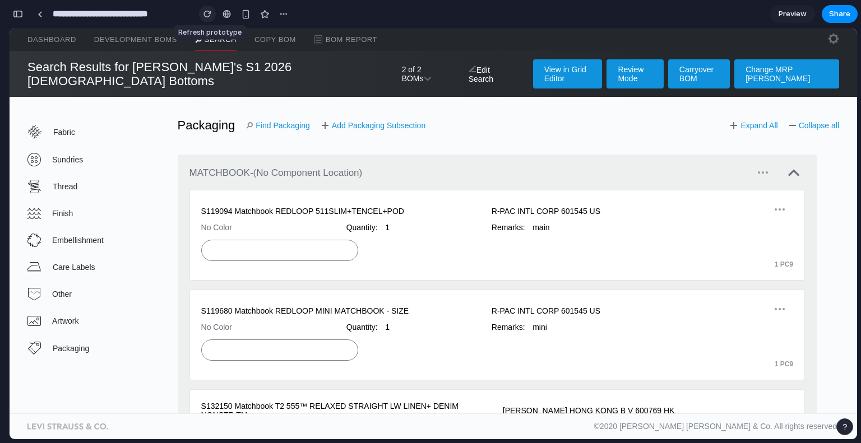
click at [203, 13] on button "button" at bounding box center [207, 14] width 17 height 17
click at [289, 11] on button "button" at bounding box center [283, 14] width 17 height 17
click at [15, 15] on div "Duplicate Delete" at bounding box center [430, 221] width 861 height 443
click at [15, 15] on div "button" at bounding box center [18, 14] width 10 height 8
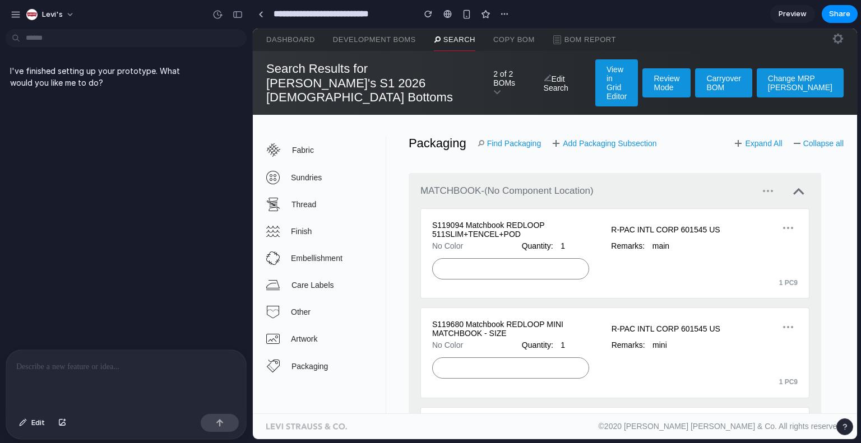
click at [53, 78] on p "I've finished setting up your prototype. What would you like me to do?" at bounding box center [103, 77] width 187 height 24
click at [38, 11] on div "Levi's" at bounding box center [44, 14] width 36 height 11
click at [38, 11] on div "Settings Invite members Change theme Sign out" at bounding box center [430, 221] width 861 height 443
click at [17, 10] on div "button" at bounding box center [16, 15] width 10 height 10
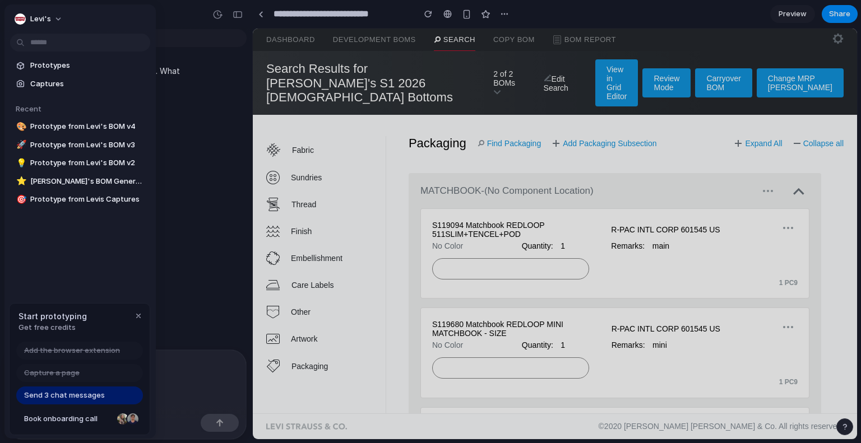
click at [17, 10] on div "Levi's" at bounding box center [42, 19] width 54 height 18
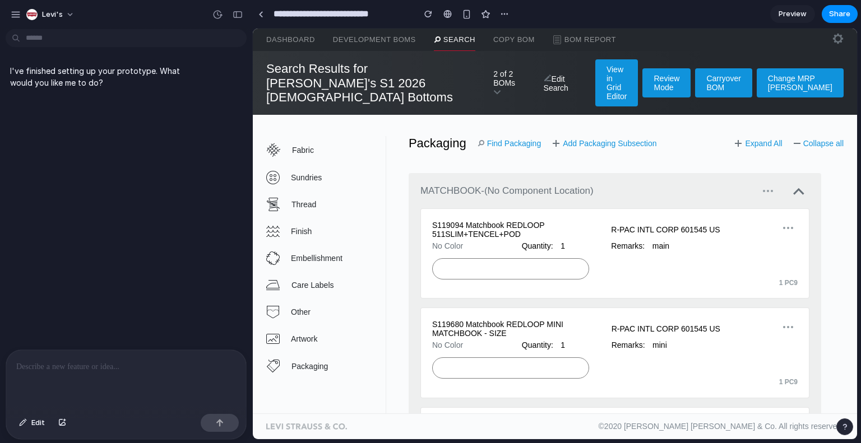
click at [21, 21] on div "Levi's" at bounding box center [45, 15] width 70 height 18
click at [12, 16] on div "button" at bounding box center [16, 15] width 10 height 10
click at [61, 365] on p at bounding box center [126, 366] width 220 height 13
click at [113, 366] on p at bounding box center [126, 366] width 220 height 13
click at [313, 362] on span "Packaging" at bounding box center [338, 366] width 94 height 9
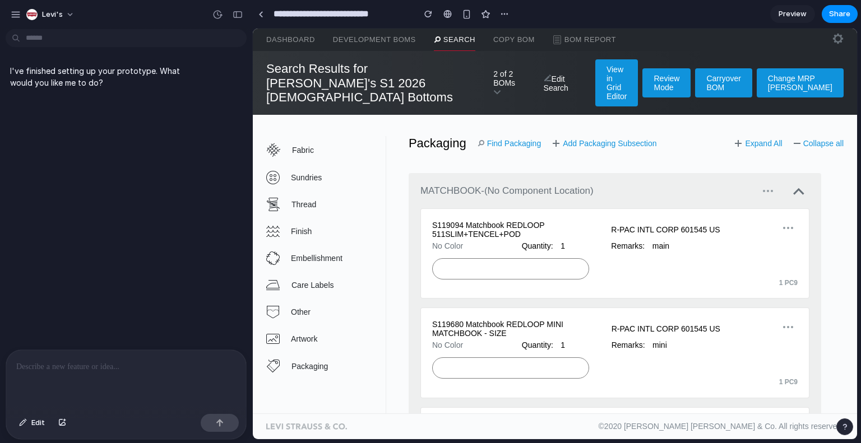
click at [133, 370] on div at bounding box center [126, 379] width 240 height 59
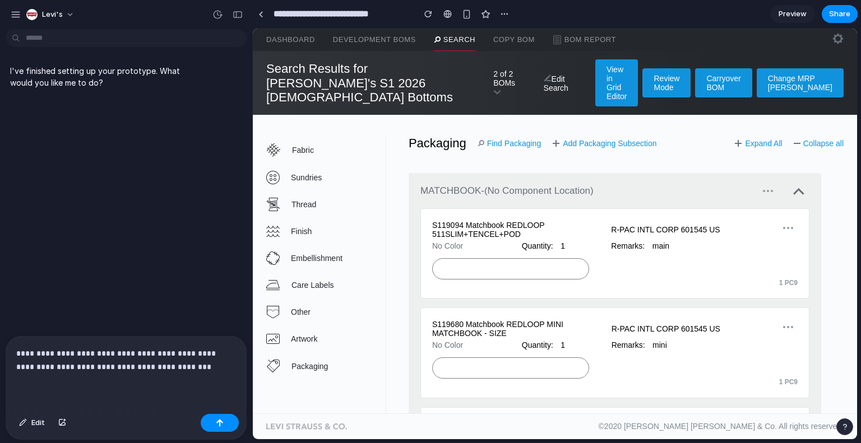
click at [148, 363] on p "**********" at bounding box center [123, 360] width 215 height 27
click at [138, 367] on p "**********" at bounding box center [123, 360] width 215 height 27
click at [171, 373] on div "**********" at bounding box center [126, 373] width 240 height 73
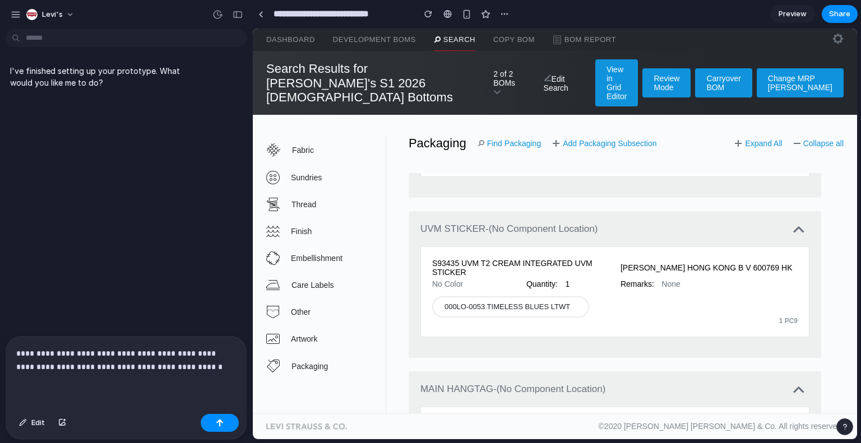
scroll to position [961, 0]
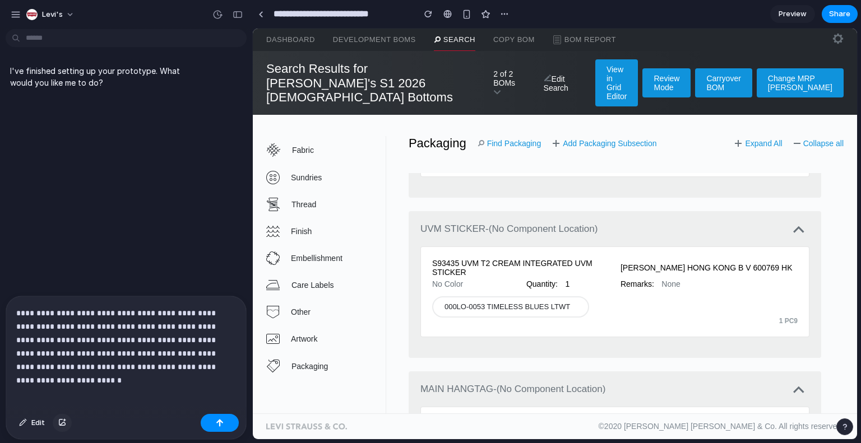
click at [57, 416] on button "button" at bounding box center [62, 423] width 19 height 18
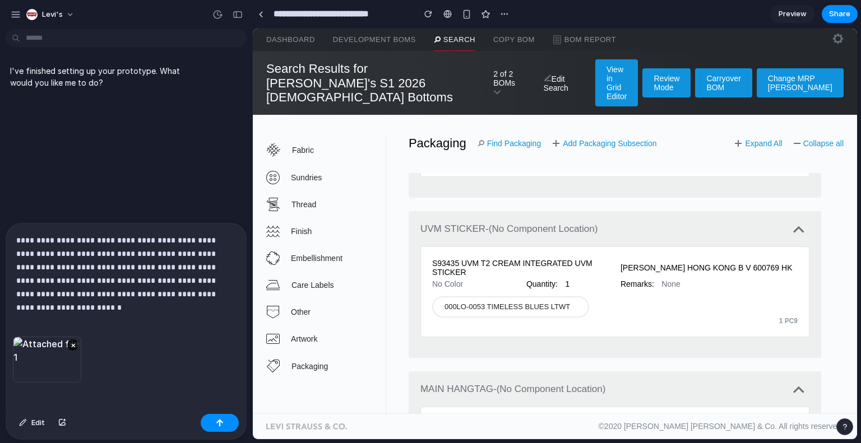
click at [229, 292] on p "**********" at bounding box center [123, 267] width 215 height 67
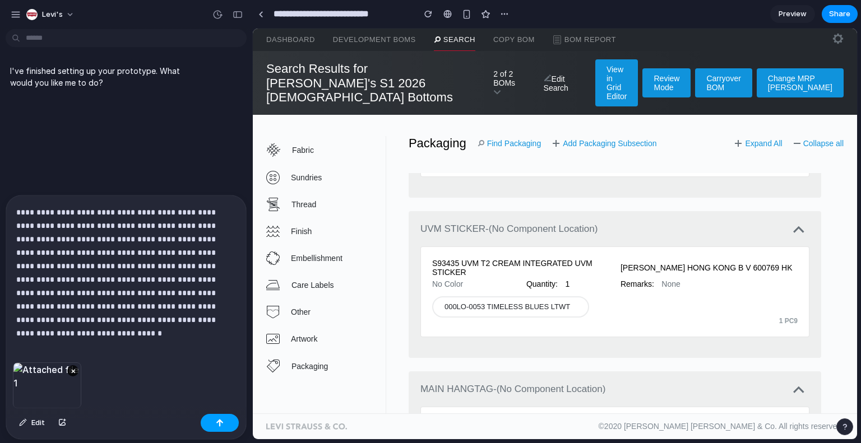
click at [225, 422] on button "button" at bounding box center [220, 423] width 38 height 18
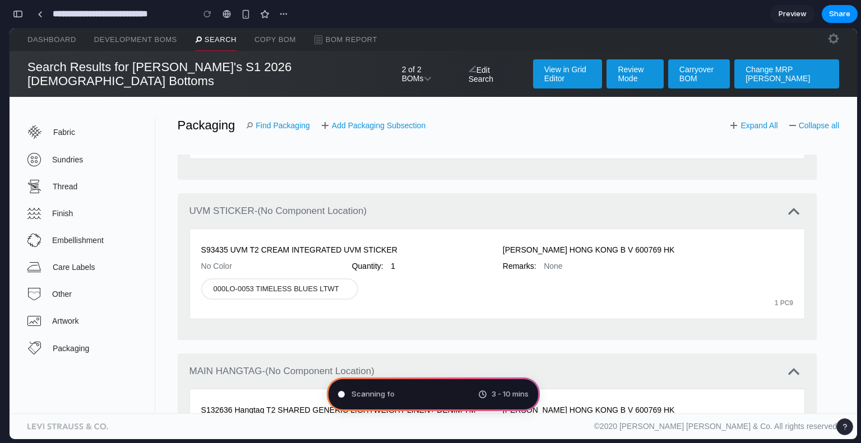
scroll to position [267, 0]
type input "**********"
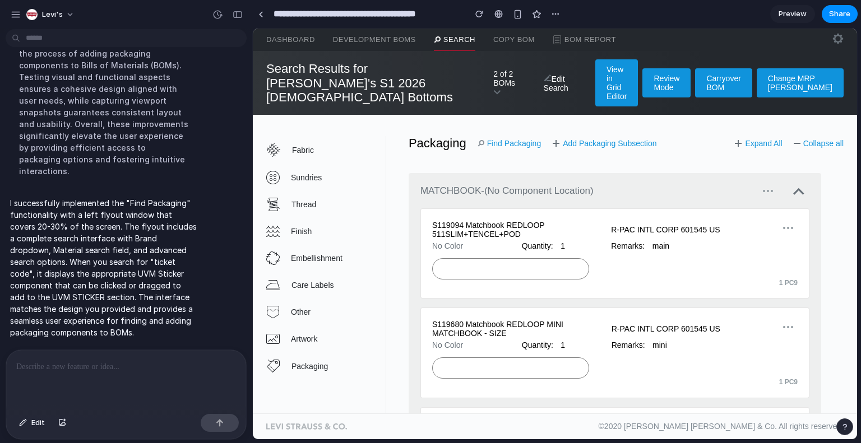
scroll to position [568, 0]
click at [234, 17] on div "button" at bounding box center [238, 15] width 10 height 8
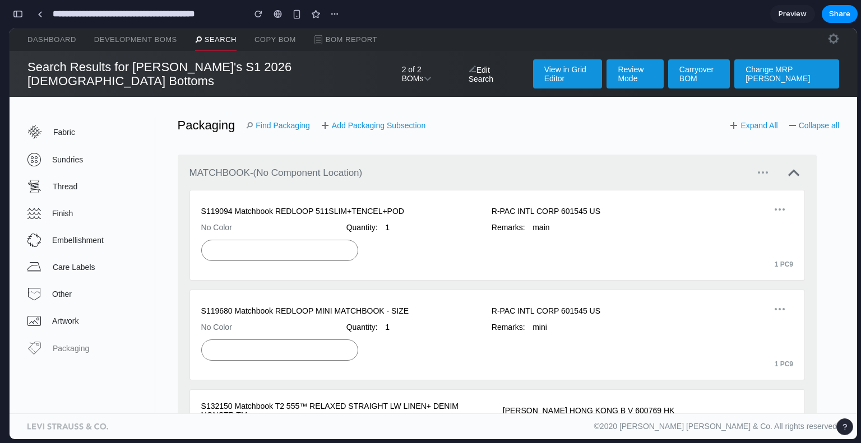
click at [70, 352] on link "Packaging" at bounding box center [90, 347] width 127 height 27
click at [271, 121] on link "Find Packaging" at bounding box center [278, 125] width 64 height 9
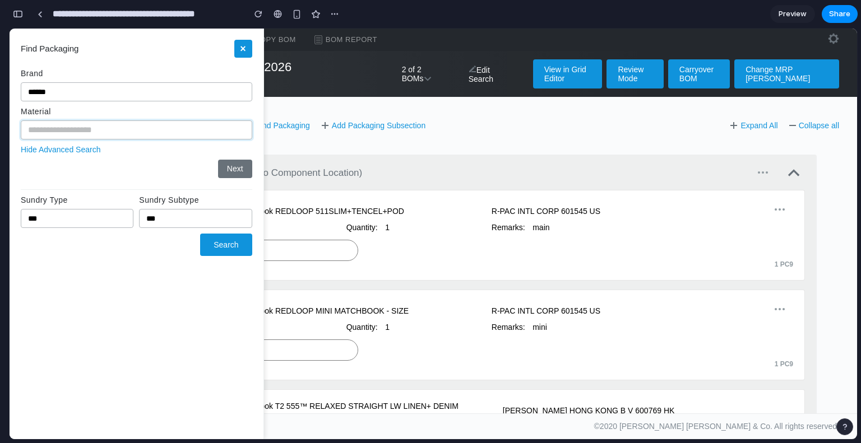
click at [92, 125] on input "text" at bounding box center [136, 129] width 231 height 19
type input "*"
click at [217, 247] on button "Search" at bounding box center [226, 245] width 52 height 22
click at [249, 49] on button "×" at bounding box center [243, 49] width 18 height 18
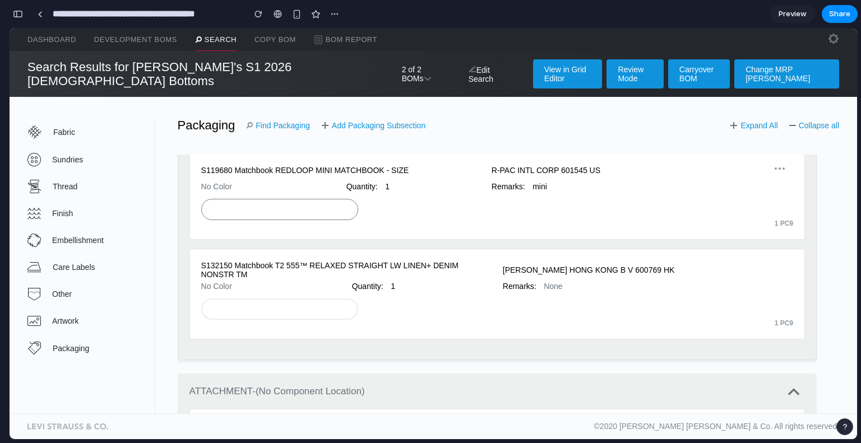
scroll to position [129, 0]
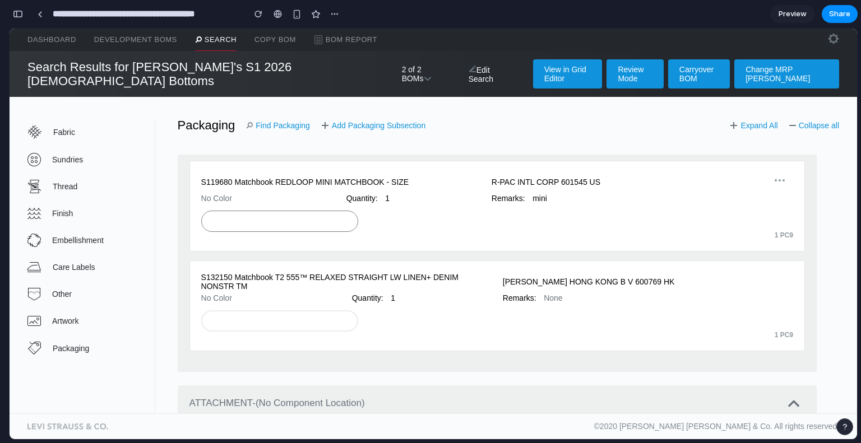
click at [20, 15] on div "button" at bounding box center [18, 14] width 10 height 8
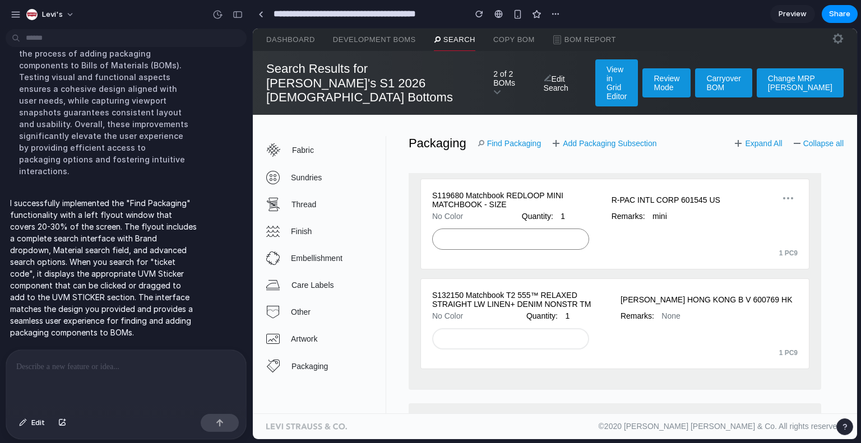
scroll to position [568, 0]
click at [516, 139] on link "Find Packaging" at bounding box center [509, 143] width 64 height 9
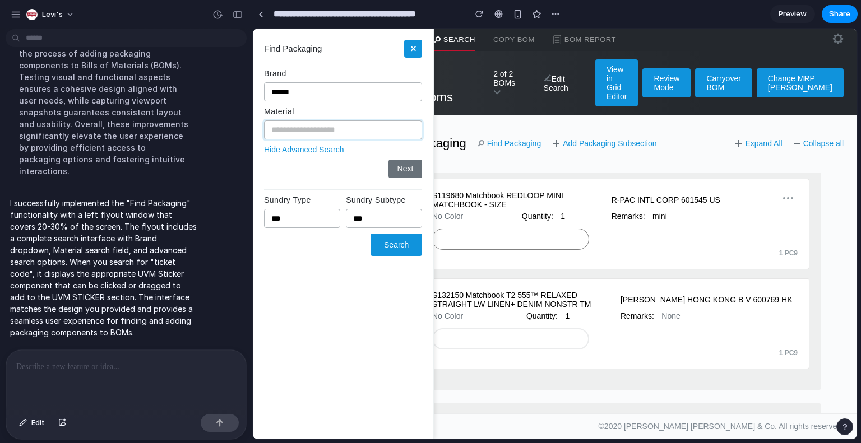
click at [274, 123] on input "text" at bounding box center [343, 129] width 158 height 19
type input "**********"
click at [397, 245] on button "Search" at bounding box center [396, 245] width 52 height 22
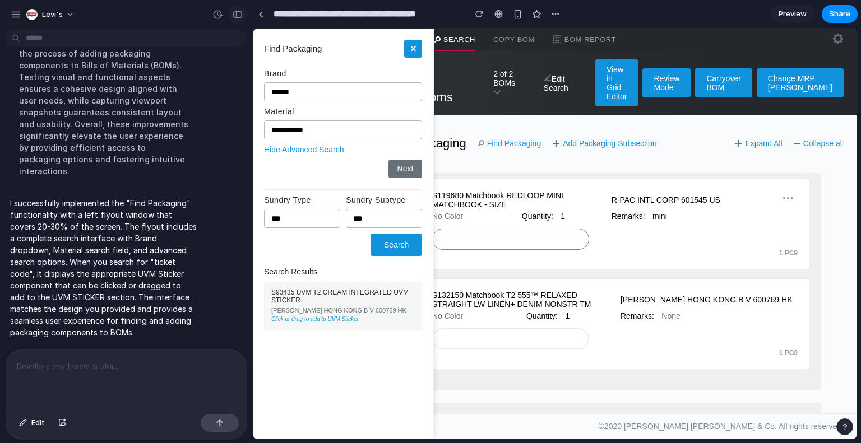
click at [235, 15] on div "button" at bounding box center [238, 15] width 10 height 8
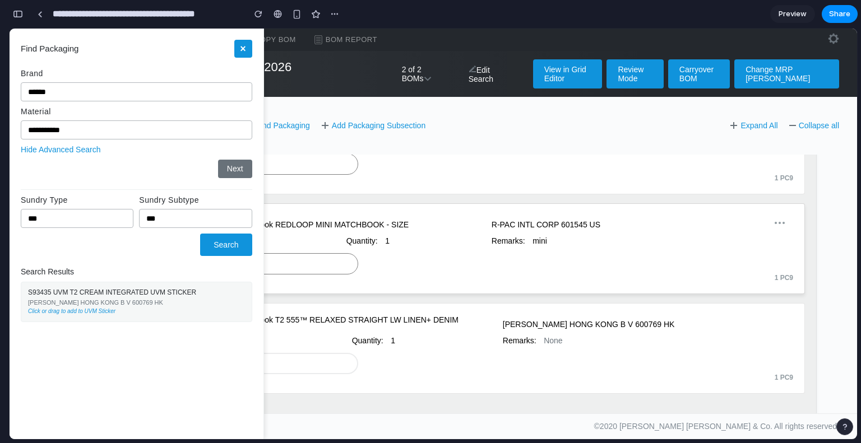
scroll to position [84, 0]
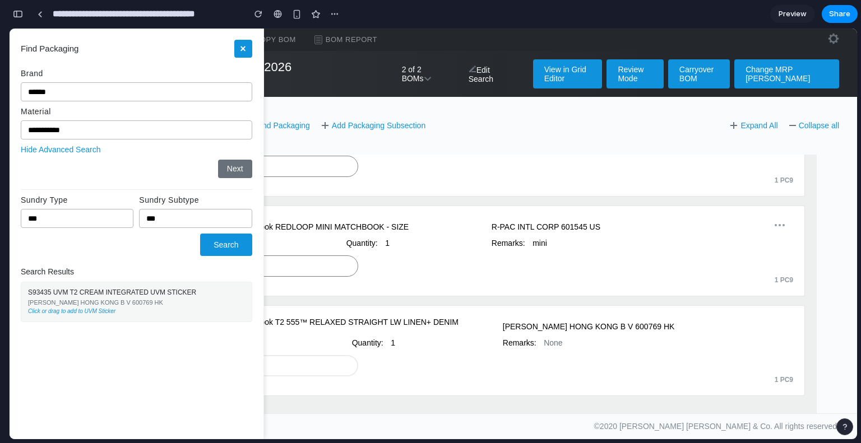
click at [251, 54] on button "×" at bounding box center [243, 49] width 18 height 18
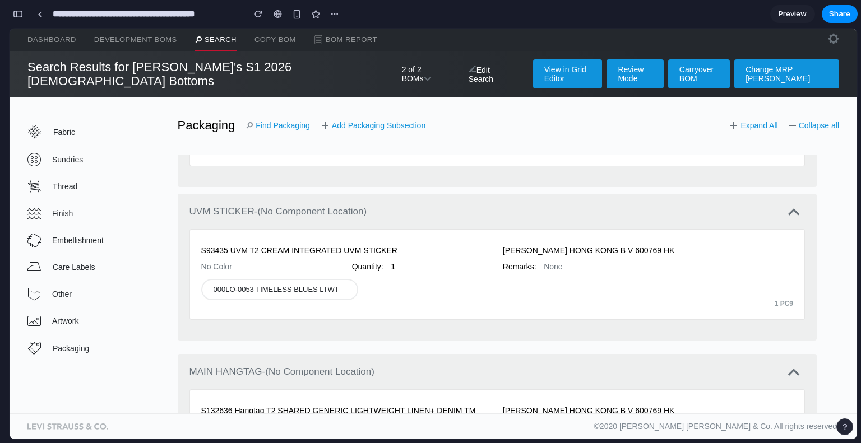
scroll to position [955, 0]
click at [271, 132] on div "Add Subsection MATCHBOOK - (No Component Location) S119094 Matchbook REDLOOP 51…" at bounding box center [497, 274] width 684 height 285
click at [274, 121] on link "Find Packaging" at bounding box center [278, 125] width 64 height 9
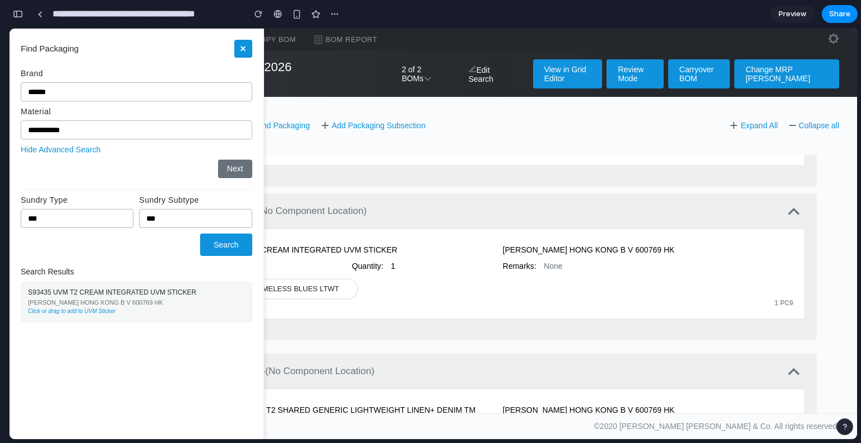
click at [243, 44] on button "×" at bounding box center [243, 49] width 18 height 18
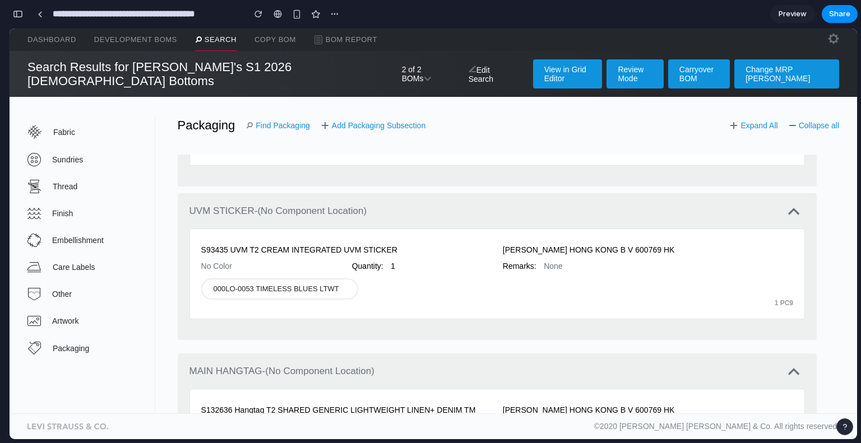
click at [287, 121] on div "Packaging Find Packaging Add Packaging Subsection Expand All Collapse all" at bounding box center [497, 125] width 684 height 14
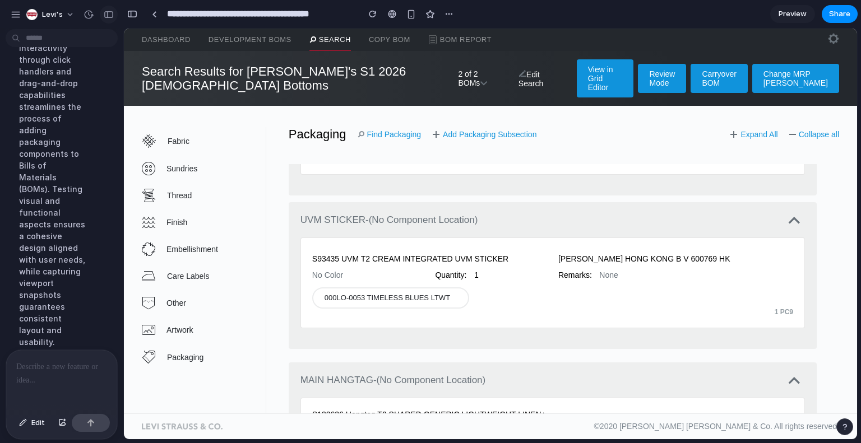
click at [107, 12] on div "button" at bounding box center [109, 15] width 10 height 8
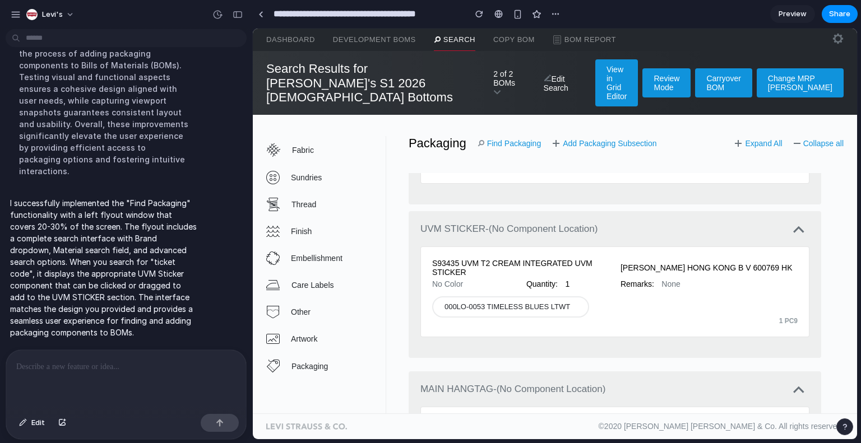
click at [113, 365] on p at bounding box center [123, 366] width 215 height 13
click at [493, 71] on div "2 of 2 BOMs" at bounding box center [504, 82] width 23 height 27
click at [525, 115] on div "Fabric Sundries Thread Finish Embellishment Care Labels Other Artwork Packaging…" at bounding box center [555, 264] width 604 height 299
click at [521, 139] on link "Find Packaging" at bounding box center [509, 143] width 64 height 9
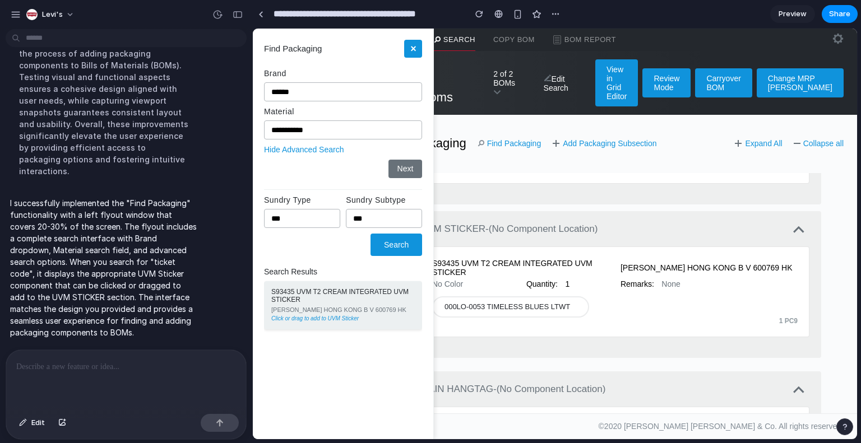
click at [308, 299] on div "S93435 UVM T2 CREAM INTEGRATED UVM STICKER" at bounding box center [342, 297] width 143 height 16
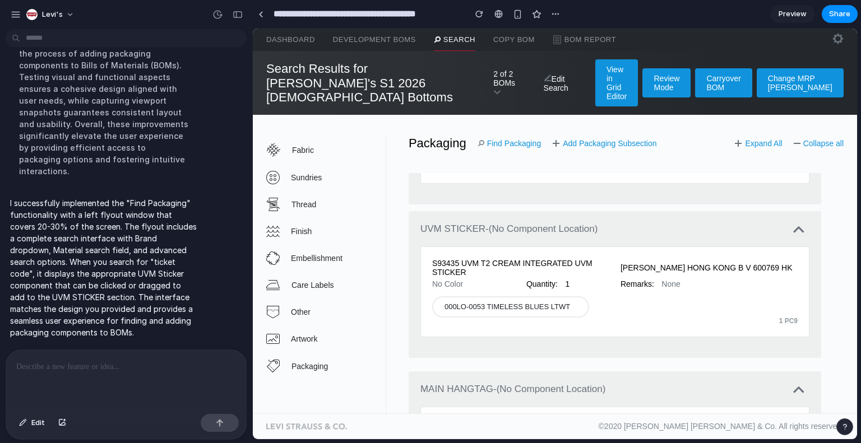
click at [154, 372] on div at bounding box center [126, 379] width 240 height 59
click at [89, 368] on p at bounding box center [123, 366] width 215 height 13
click at [236, 16] on div "button" at bounding box center [238, 15] width 10 height 8
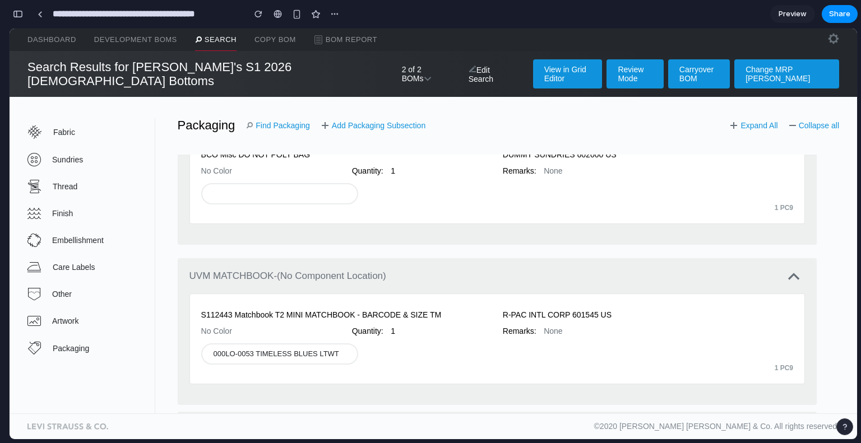
scroll to position [731, 0]
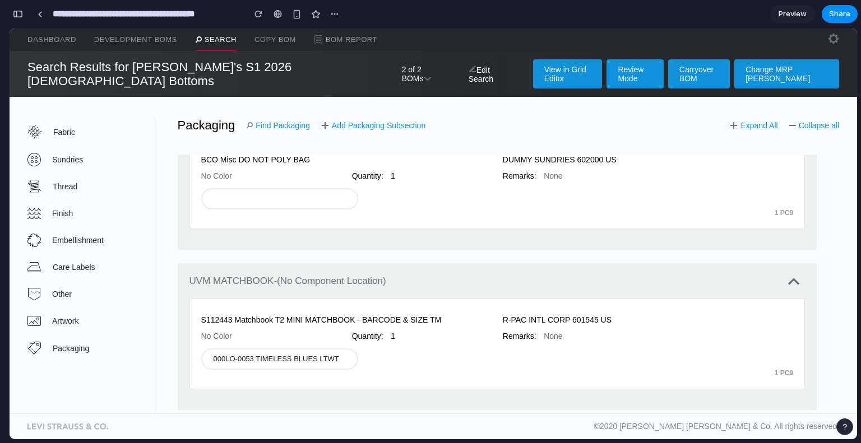
click at [18, 17] on div "button" at bounding box center [18, 14] width 10 height 8
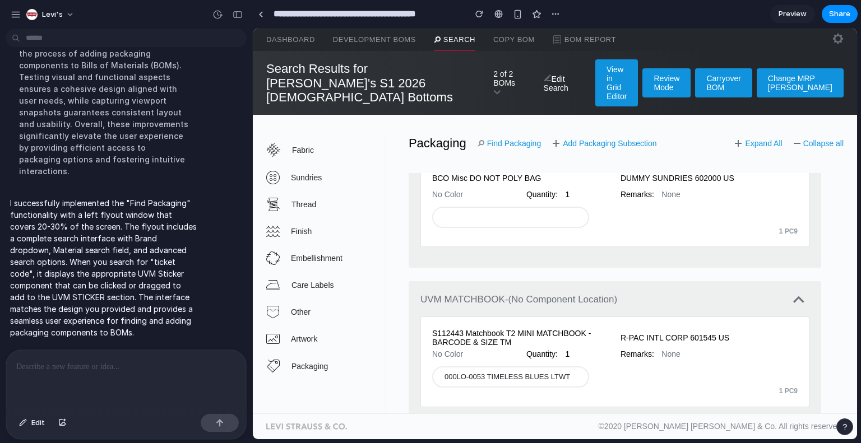
scroll to position [568, 0]
click at [233, 13] on div "button" at bounding box center [238, 15] width 10 height 8
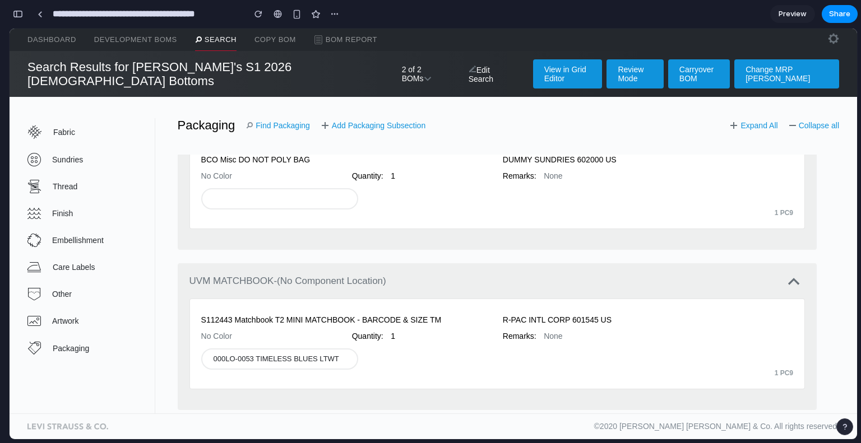
scroll to position [638, 0]
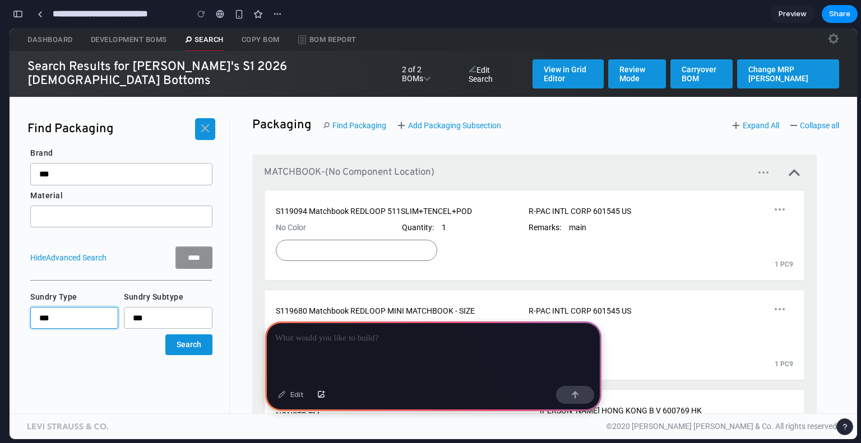
click at [114, 307] on select "**********" at bounding box center [74, 318] width 88 height 22
click at [112, 309] on select "**********" at bounding box center [74, 318] width 88 height 22
click at [143, 309] on select "**********" at bounding box center [168, 318] width 88 height 22
click at [352, 121] on link "Find Packaging" at bounding box center [354, 125] width 63 height 9
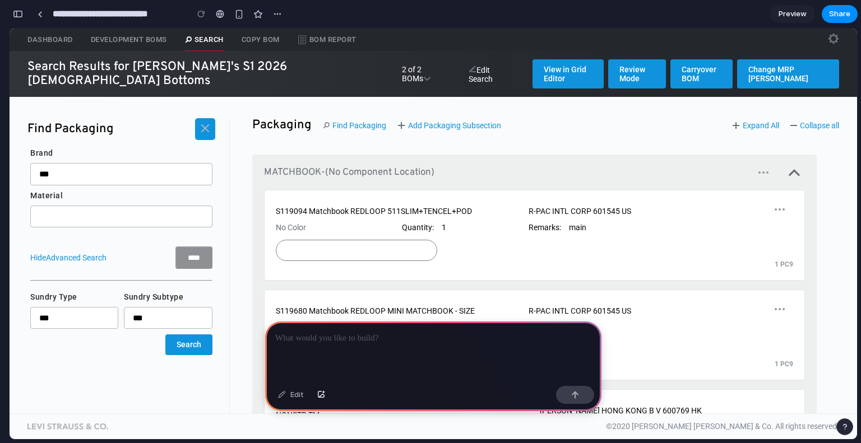
click at [352, 121] on link "Find Packaging" at bounding box center [354, 125] width 63 height 9
click at [203, 124] on button at bounding box center [205, 129] width 20 height 22
click at [205, 124] on icon at bounding box center [205, 128] width 9 height 9
click at [421, 121] on link "Add Packaging Subsection" at bounding box center [449, 125] width 104 height 9
click at [763, 121] on link "Expand All" at bounding box center [755, 125] width 47 height 9
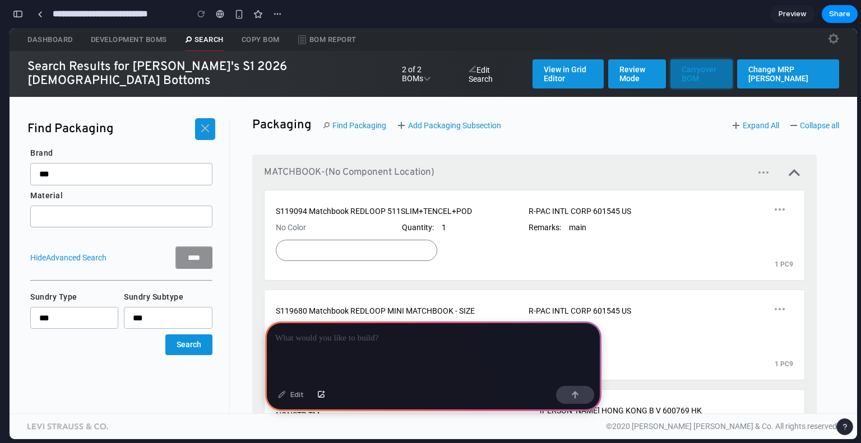
click at [678, 65] on link "Carryover BOM" at bounding box center [701, 73] width 62 height 29
click at [649, 118] on div "Packaging Find Packaging Add Packaging Subsection Expand All Collapse all" at bounding box center [535, 125] width 610 height 14
click at [92, 313] on select "**********" at bounding box center [74, 318] width 88 height 22
click at [135, 308] on select "**********" at bounding box center [168, 318] width 88 height 22
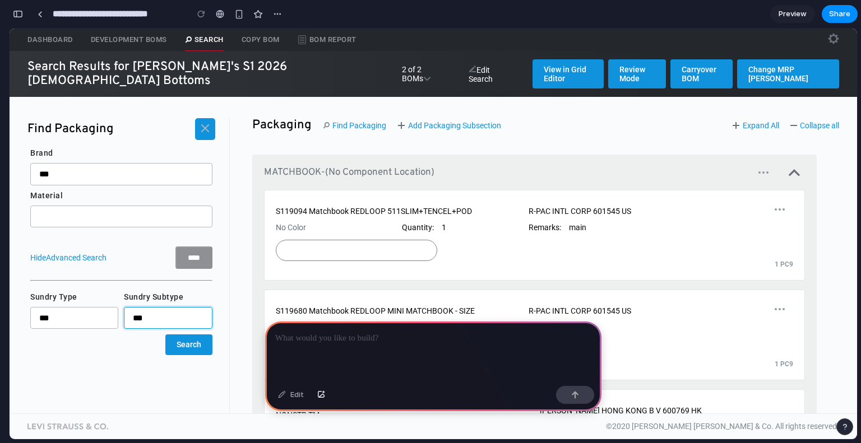
click at [135, 308] on select "**********" at bounding box center [168, 318] width 88 height 22
